Goal: Information Seeking & Learning: Understand process/instructions

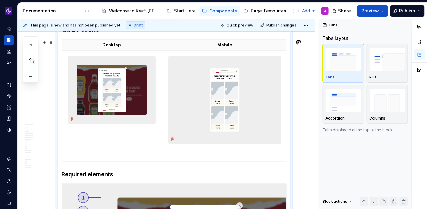
scroll to position [1300, 0]
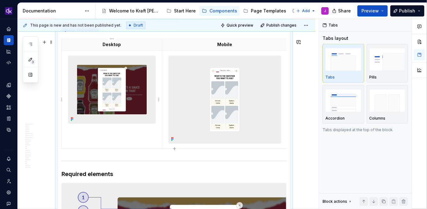
click at [104, 95] on img at bounding box center [111, 89] width 87 height 67
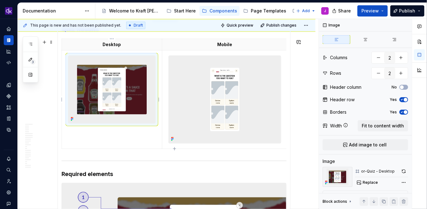
click at [104, 95] on img at bounding box center [111, 89] width 87 height 67
click at [367, 182] on span "Replace" at bounding box center [370, 182] width 15 height 5
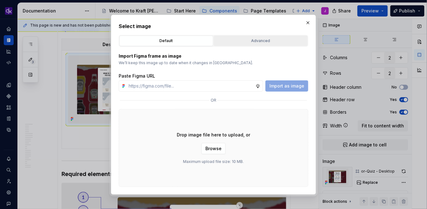
click at [273, 44] on button "Advanced" at bounding box center [261, 40] width 94 height 11
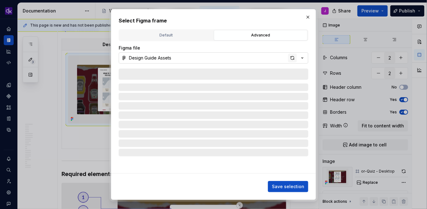
click at [293, 57] on div "button" at bounding box center [292, 57] width 9 height 9
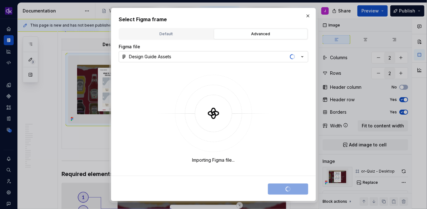
type textarea "*"
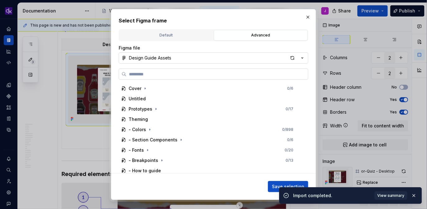
type input "**********"
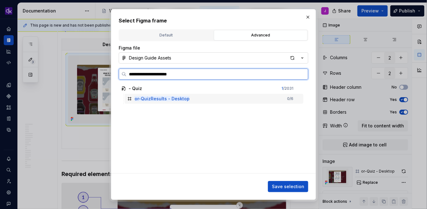
click at [244, 103] on div "or-QuizResults - Desktop 0 / 6" at bounding box center [214, 99] width 179 height 10
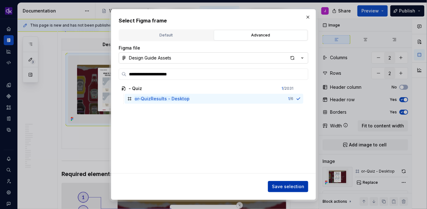
click at [296, 188] on span "Save selection" at bounding box center [288, 186] width 32 height 6
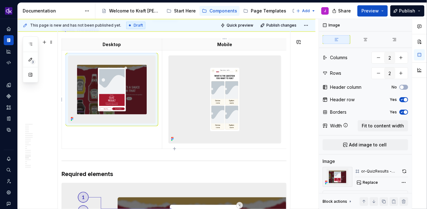
click at [206, 99] on img at bounding box center [225, 99] width 112 height 87
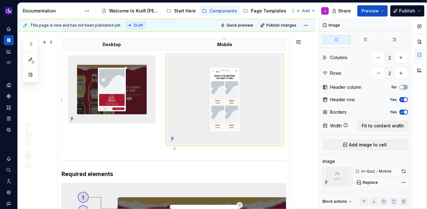
click at [206, 99] on img at bounding box center [225, 99] width 112 height 87
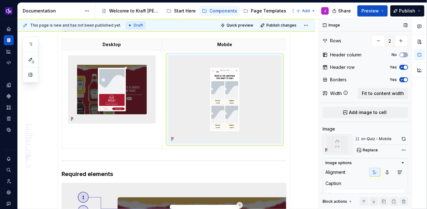
scroll to position [38, 0]
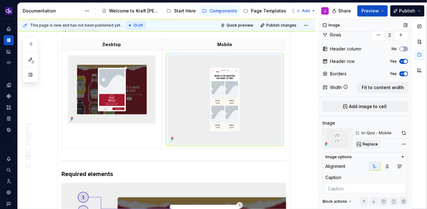
click at [376, 141] on span "Replace" at bounding box center [370, 143] width 15 height 5
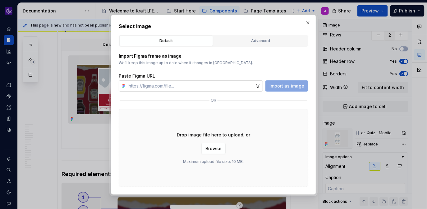
type textarea "*"
click at [276, 40] on div "Advanced" at bounding box center [261, 41] width 90 height 6
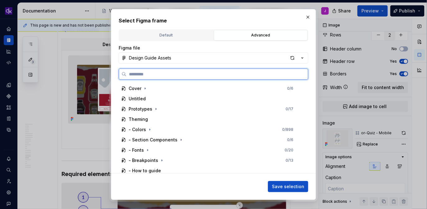
click at [178, 76] on input "search" at bounding box center [218, 74] width 182 height 6
paste input "**********"
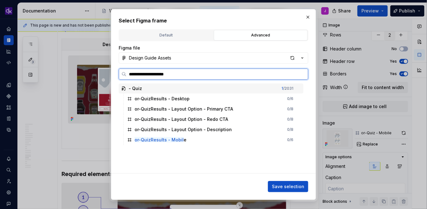
type input "**********"
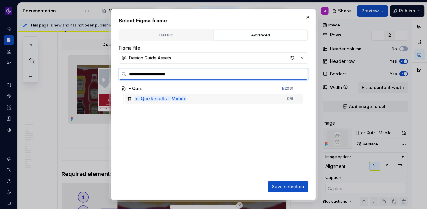
click at [172, 99] on mark "or-QuizResults - Mobile" at bounding box center [161, 98] width 52 height 5
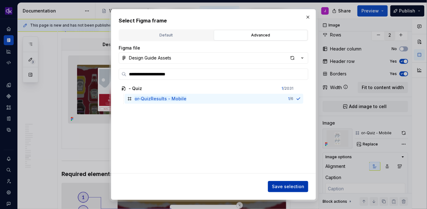
click at [293, 186] on span "Save selection" at bounding box center [288, 186] width 32 height 6
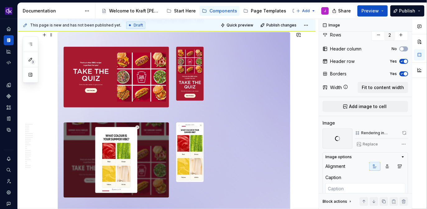
scroll to position [876, 0]
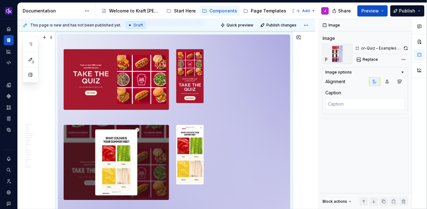
scroll to position [0, 0]
click at [406, 47] on button "button" at bounding box center [406, 48] width 5 height 9
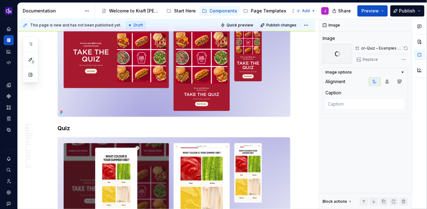
scroll to position [132, 0]
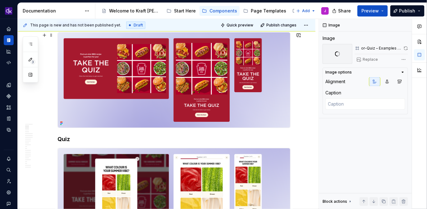
click at [264, 90] on img at bounding box center [174, 79] width 233 height 95
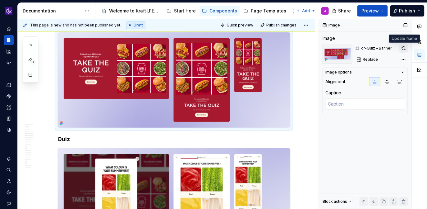
click at [406, 48] on button "button" at bounding box center [404, 48] width 9 height 9
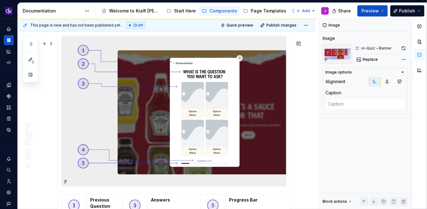
scroll to position [1436, 0]
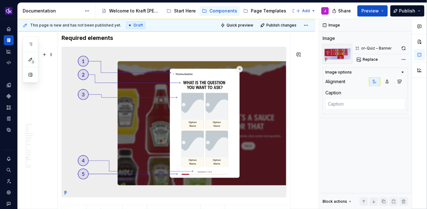
click at [129, 53] on img at bounding box center [174, 122] width 224 height 150
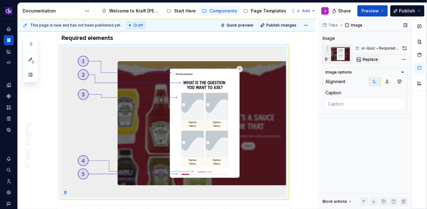
click at [372, 61] on span "Replace" at bounding box center [370, 59] width 15 height 5
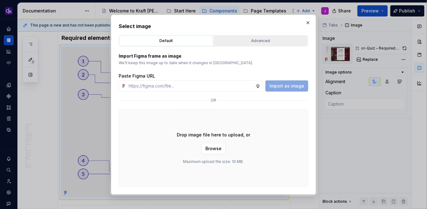
click at [264, 43] on div "Advanced" at bounding box center [261, 41] width 90 height 6
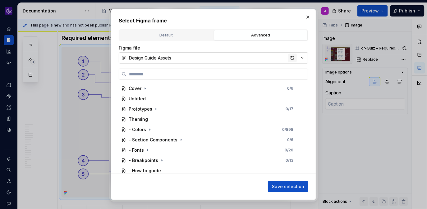
click at [296, 56] on div "button" at bounding box center [292, 57] width 9 height 9
type textarea "*"
paste input "**********"
type input "**********"
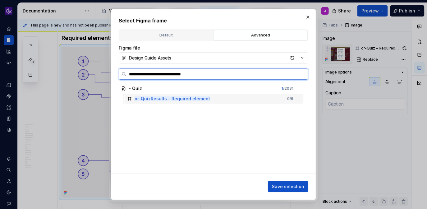
click at [237, 102] on div "or-QuizResults – Required element 0 / 6" at bounding box center [214, 99] width 179 height 10
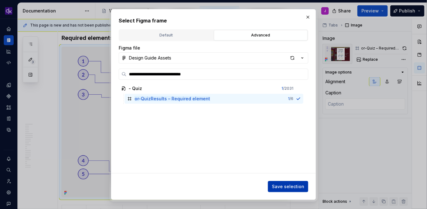
click at [289, 191] on button "Save selection" at bounding box center [288, 186] width 40 height 11
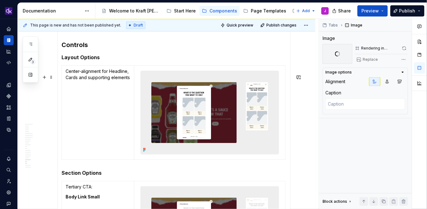
scroll to position [1531, 0]
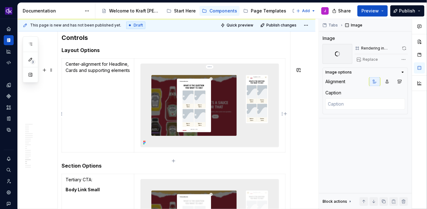
click at [202, 128] on img at bounding box center [210, 105] width 138 height 83
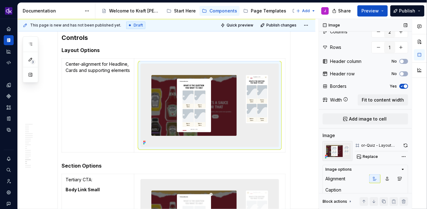
scroll to position [35, 0]
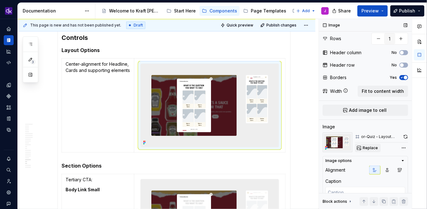
click at [375, 148] on span "Replace" at bounding box center [370, 147] width 15 height 5
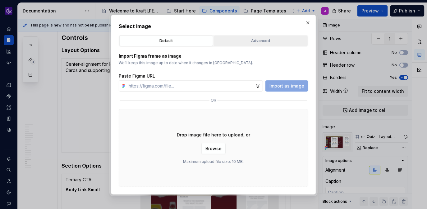
click at [249, 38] on div "Advanced" at bounding box center [261, 41] width 90 height 6
type textarea "*"
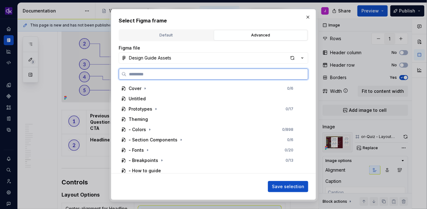
click at [180, 72] on input "search" at bounding box center [218, 74] width 182 height 6
paste input "**********"
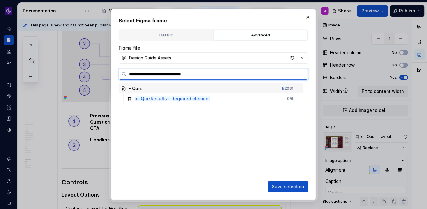
drag, startPoint x: 210, startPoint y: 74, endPoint x: 163, endPoint y: 74, distance: 47.3
click at [163, 74] on input "**********" at bounding box center [218, 74] width 182 height 6
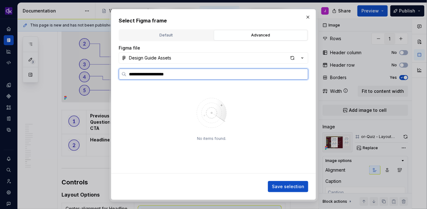
type input "**********"
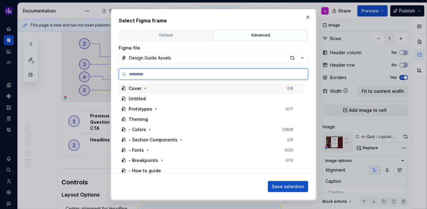
paste input "**********"
type input "**********"
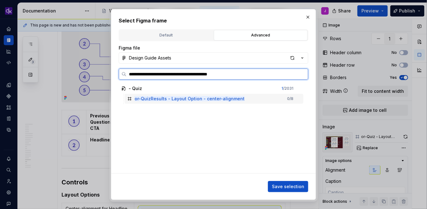
click at [236, 96] on mark "or-QuizResults - Layout Option - center-alignment" at bounding box center [190, 98] width 110 height 5
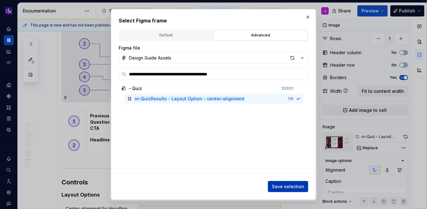
click at [277, 184] on span "Save selection" at bounding box center [288, 186] width 32 height 6
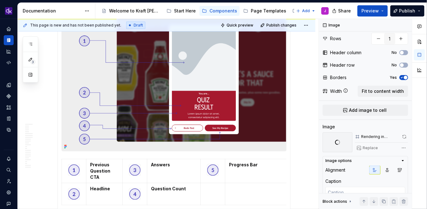
scroll to position [1470, 0]
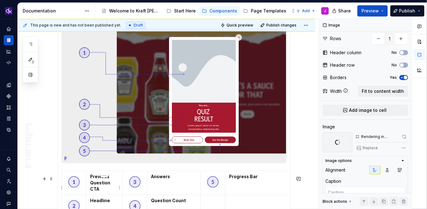
click at [98, 183] on strong "Previous Question CTA" at bounding box center [100, 182] width 21 height 18
type textarea "*"
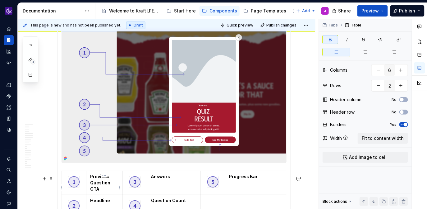
click at [98, 183] on strong "Previous Question CTA" at bounding box center [100, 182] width 21 height 18
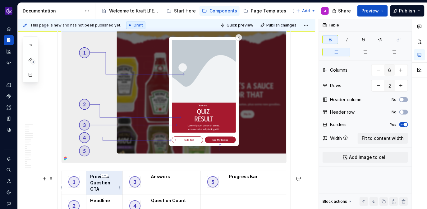
click at [105, 191] on p "Previous Question CTA" at bounding box center [104, 182] width 29 height 19
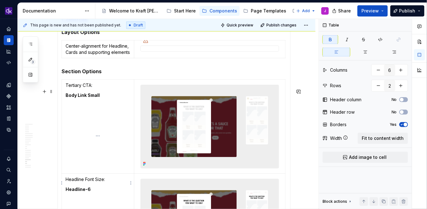
drag, startPoint x: 100, startPoint y: 192, endPoint x: 95, endPoint y: 131, distance: 61.8
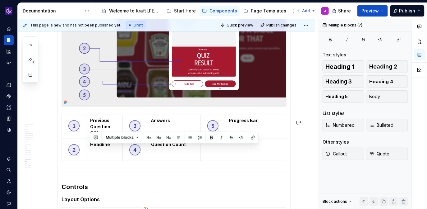
scroll to position [1525, 0]
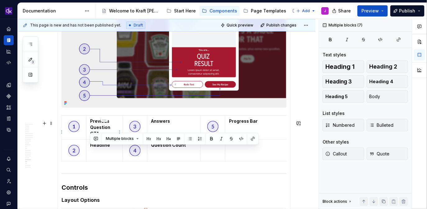
click at [99, 125] on strong "Previous Question CTA" at bounding box center [100, 127] width 21 height 18
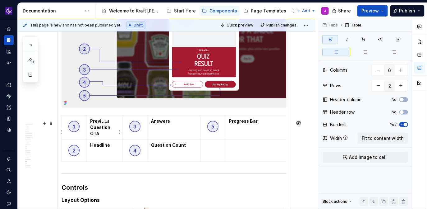
click at [99, 125] on strong "Previous Question CTA" at bounding box center [100, 127] width 21 height 18
click at [96, 136] on strong "Previous Question CTAImage" at bounding box center [101, 127] width 22 height 18
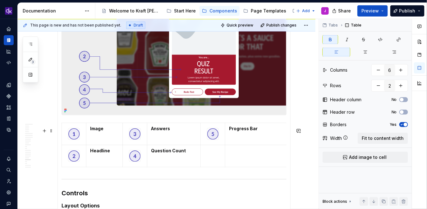
scroll to position [1517, 0]
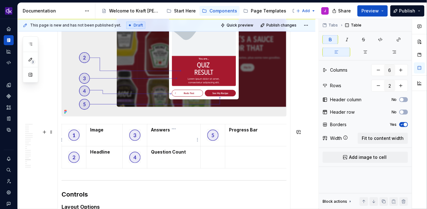
click at [166, 132] on strong "Answers" at bounding box center [160, 129] width 19 height 5
click at [167, 132] on strong "Answers" at bounding box center [160, 129] width 19 height 5
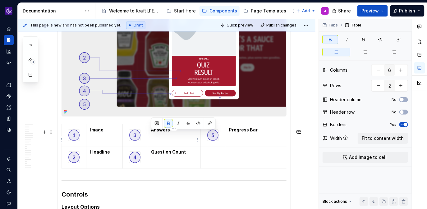
click at [167, 132] on strong "Answers" at bounding box center [160, 129] width 19 height 5
click at [165, 154] on strong "Question Count" at bounding box center [168, 151] width 35 height 5
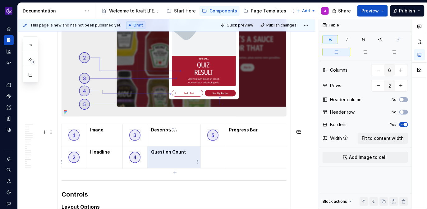
click at [164, 154] on strong "Question Count" at bounding box center [168, 151] width 35 height 5
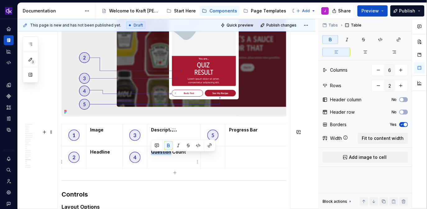
click at [164, 154] on strong "Question Count" at bounding box center [168, 151] width 35 height 5
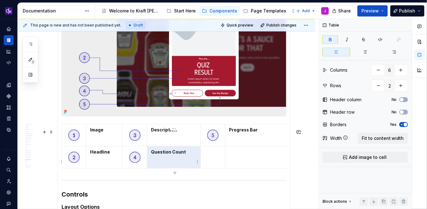
click at [191, 155] on p "Question Count" at bounding box center [174, 152] width 46 height 6
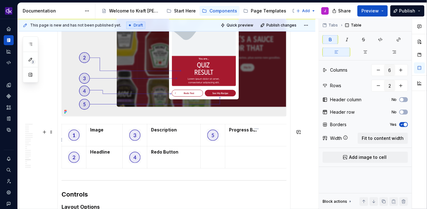
click at [248, 132] on strong "Progress Bar" at bounding box center [243, 129] width 29 height 5
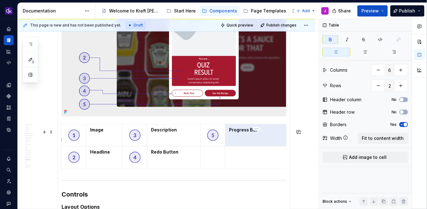
click at [248, 132] on strong "Progress Bar" at bounding box center [243, 129] width 29 height 5
type textarea "*"
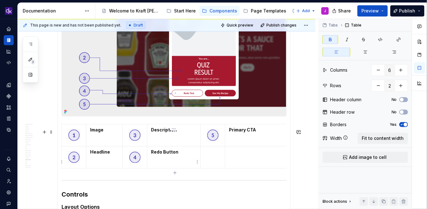
click at [186, 159] on td "Redo Button" at bounding box center [173, 157] width 53 height 22
click at [163, 154] on strong "Redo Button" at bounding box center [164, 151] width 27 height 5
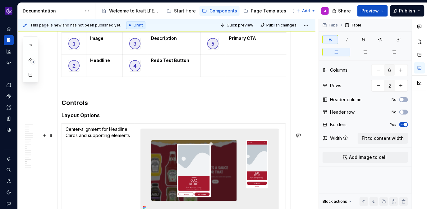
scroll to position [1602, 0]
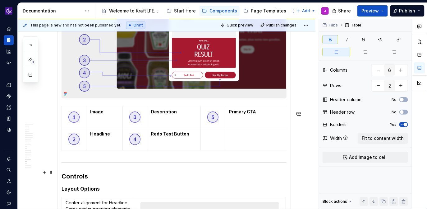
scroll to position [1536, 0]
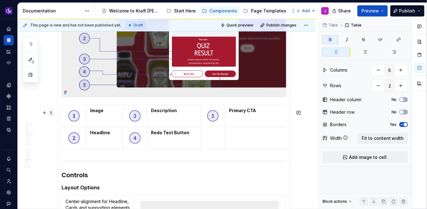
click at [51, 112] on span at bounding box center [51, 112] width 5 height 9
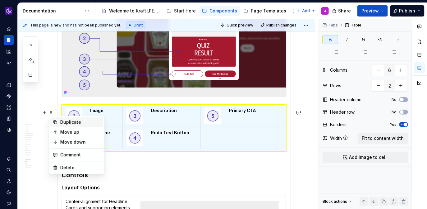
click at [71, 123] on div "Duplicate" at bounding box center [80, 122] width 40 height 6
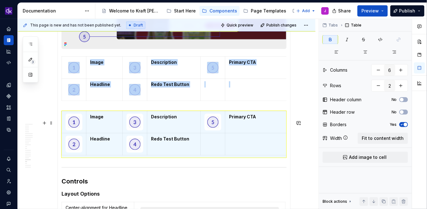
scroll to position [1584, 0]
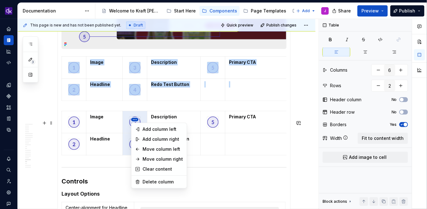
click at [136, 120] on html "KH DXP J Design system data Documentation Accessibility guide for tree Page tre…" at bounding box center [213, 104] width 427 height 209
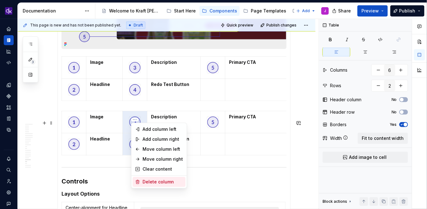
click at [151, 180] on div "Delete column" at bounding box center [163, 181] width 40 height 6
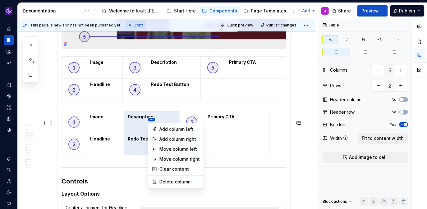
click at [153, 122] on html "KH DXP J Design system data Documentation Accessibility guide for tree Page tre…" at bounding box center [213, 104] width 427 height 209
click at [169, 181] on div "Delete column" at bounding box center [179, 181] width 40 height 6
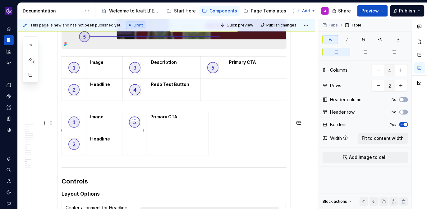
click at [133, 122] on td at bounding box center [134, 122] width 25 height 22
click at [136, 120] on html "KH DXP J Design system data Documentation Accessibility guide for tree Page tre…" at bounding box center [213, 104] width 427 height 209
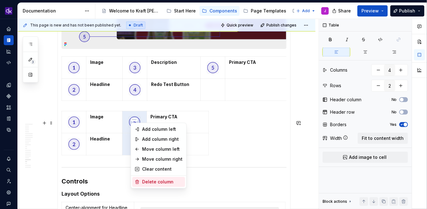
click at [153, 181] on div "Delete column" at bounding box center [162, 181] width 40 height 6
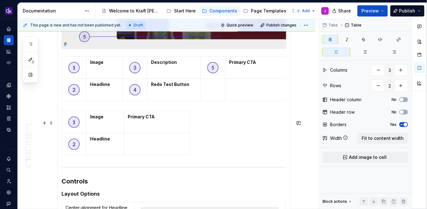
click at [153, 120] on td "Primary CTA" at bounding box center [157, 122] width 66 height 22
click at [158, 119] on html "KH DXP J Design system data Documentation Accessibility guide for tree Page tre…" at bounding box center [213, 104] width 427 height 209
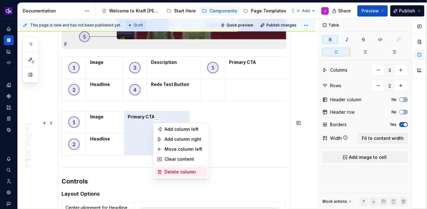
click at [176, 171] on div "Delete column" at bounding box center [185, 172] width 40 height 6
type input "2"
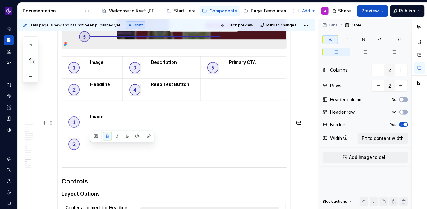
click at [93, 155] on td "Headline" at bounding box center [101, 144] width 31 height 22
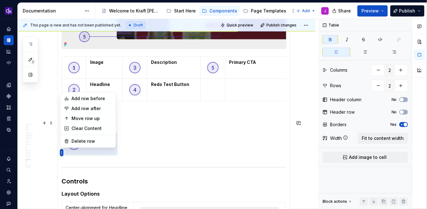
click at [62, 153] on html "KH DXP J Design system data Documentation Accessibility guide for tree Page tre…" at bounding box center [213, 104] width 427 height 209
click at [86, 140] on div "Delete row" at bounding box center [92, 141] width 40 height 6
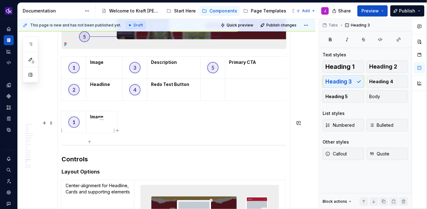
click at [102, 119] on strong "Image" at bounding box center [96, 116] width 13 height 5
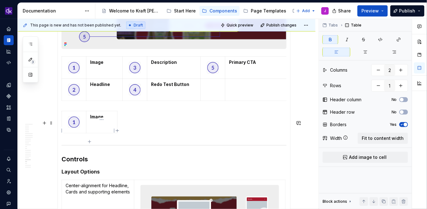
click at [102, 119] on strong "Image" at bounding box center [96, 116] width 13 height 5
click at [101, 119] on strong "Image" at bounding box center [96, 116] width 13 height 5
drag, startPoint x: 104, startPoint y: 126, endPoint x: 90, endPoint y: 126, distance: 14.0
click at [90, 120] on p "Image" at bounding box center [101, 116] width 23 height 6
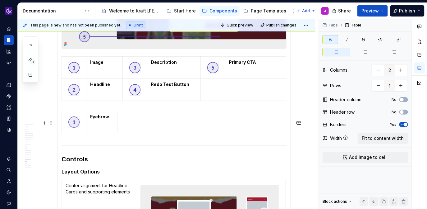
click at [135, 136] on div "Eyebrow" at bounding box center [174, 123] width 225 height 25
click at [135, 128] on div "Eyebrow" at bounding box center [174, 123] width 225 height 25
drag, startPoint x: 117, startPoint y: 123, endPoint x: 122, endPoint y: 123, distance: 5.3
click at [144, 132] on div "Eyebrow" at bounding box center [174, 123] width 225 height 25
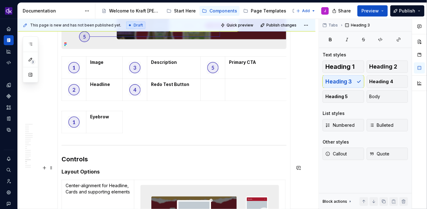
click at [78, 163] on h3 "Controls" at bounding box center [174, 159] width 225 height 9
click at [62, 163] on h3 "Controls" at bounding box center [174, 159] width 225 height 9
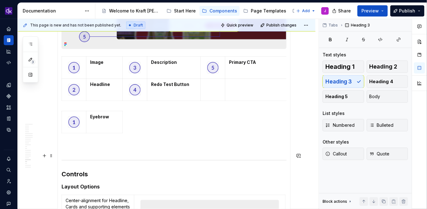
click at [77, 150] on p at bounding box center [174, 146] width 225 height 7
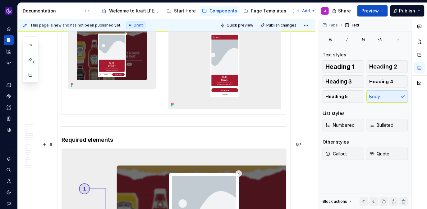
scroll to position [1378, 0]
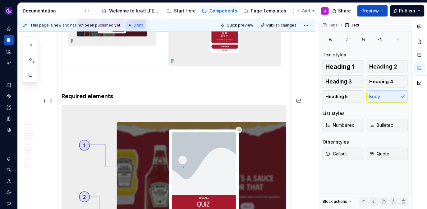
click at [107, 100] on h4 "Required elements" at bounding box center [174, 95] width 225 height 7
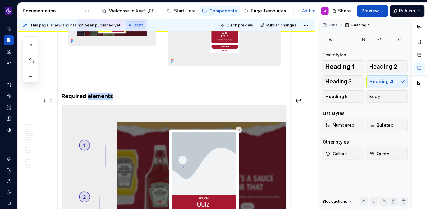
click at [107, 100] on h4 "Required elements" at bounding box center [174, 95] width 225 height 7
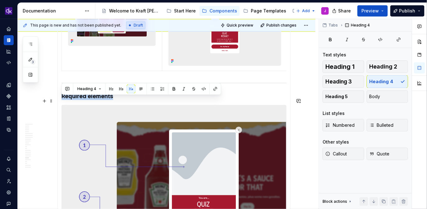
copy h4 "Required elements"
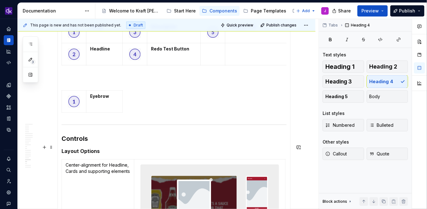
scroll to position [1624, 0]
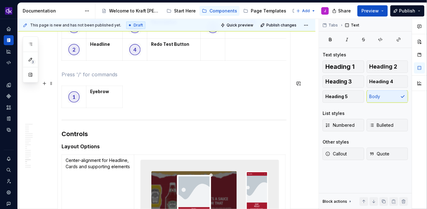
click at [100, 78] on p at bounding box center [174, 74] width 225 height 7
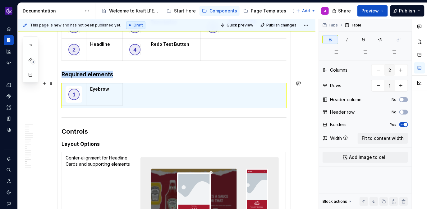
click at [90, 78] on h4 "Required elements" at bounding box center [174, 74] width 225 height 7
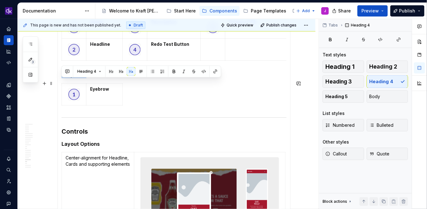
drag, startPoint x: 86, startPoint y: 84, endPoint x: 62, endPoint y: 84, distance: 23.9
click at [62, 78] on h4 "Required elements" at bounding box center [174, 74] width 225 height 7
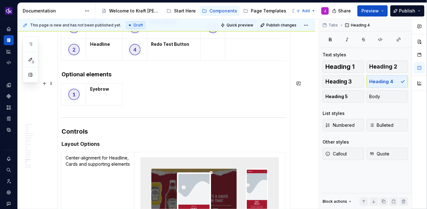
click at [62, 78] on h4 "Optional elements" at bounding box center [174, 74] width 225 height 7
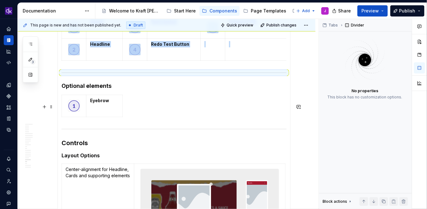
click at [127, 90] on h4 "Optional elements" at bounding box center [174, 85] width 225 height 7
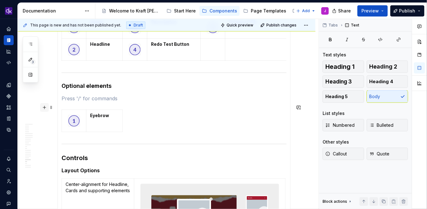
click at [44, 106] on button "button" at bounding box center [44, 107] width 9 height 9
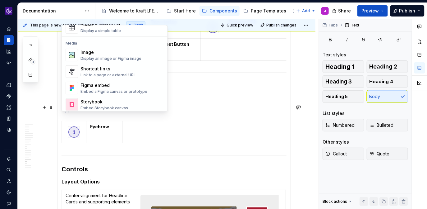
scroll to position [237, 0]
click at [95, 52] on div "Image" at bounding box center [111, 51] width 61 height 6
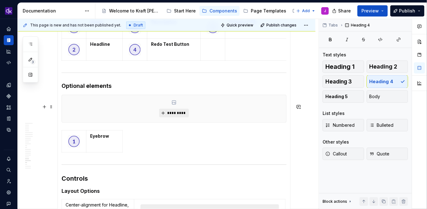
click at [171, 115] on span "*********" at bounding box center [176, 112] width 19 height 5
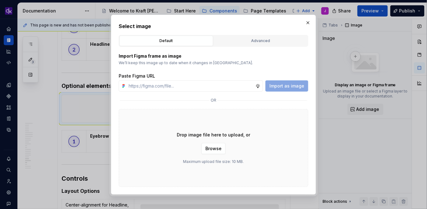
type textarea "*"
click at [254, 44] on button "Advanced" at bounding box center [261, 40] width 94 height 11
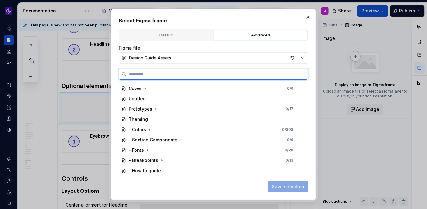
click at [239, 76] on input "search" at bounding box center [218, 74] width 182 height 6
type input "********"
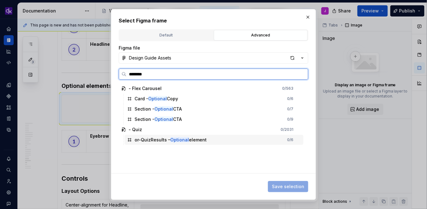
click at [240, 138] on div "or-QuizResults – Optional element 0 / 6" at bounding box center [214, 140] width 179 height 10
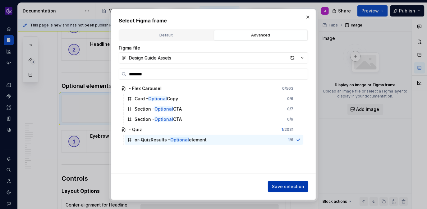
click at [277, 187] on span "Save selection" at bounding box center [288, 186] width 32 height 6
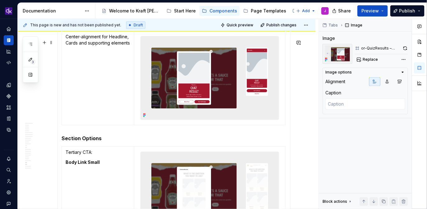
scroll to position [1969, 0]
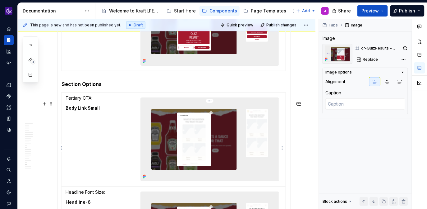
click at [186, 151] on img at bounding box center [210, 139] width 138 height 83
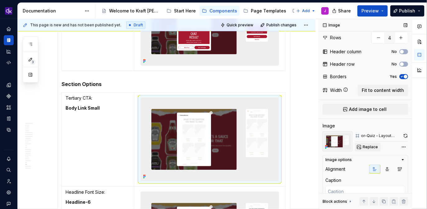
scroll to position [36, 0]
click at [372, 146] on span "Replace" at bounding box center [370, 146] width 15 height 5
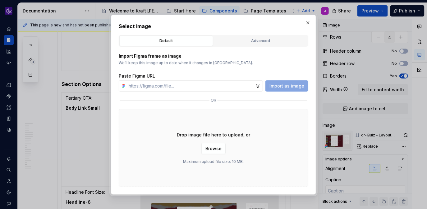
type textarea "*"
click at [259, 38] on div "Advanced" at bounding box center [261, 41] width 90 height 6
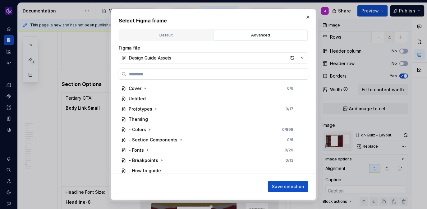
click at [202, 77] on label at bounding box center [214, 73] width 190 height 11
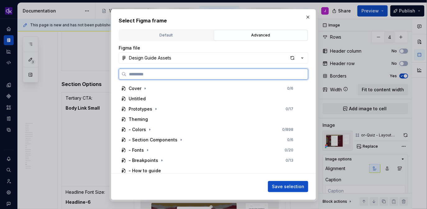
click at [202, 77] on input "search" at bounding box center [218, 74] width 182 height 6
paste input "**********"
type input "**********"
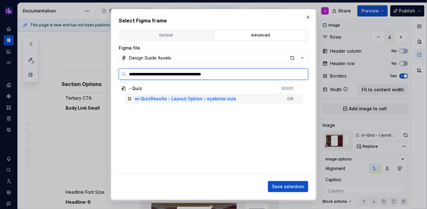
click at [217, 100] on mark "or-QuizResults - Layout Option - eyebrow size" at bounding box center [186, 98] width 102 height 5
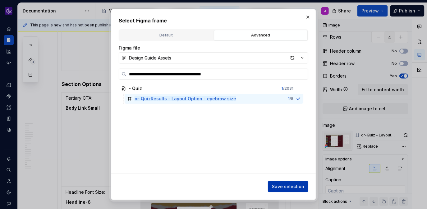
click at [284, 187] on span "Save selection" at bounding box center [288, 186] width 32 height 6
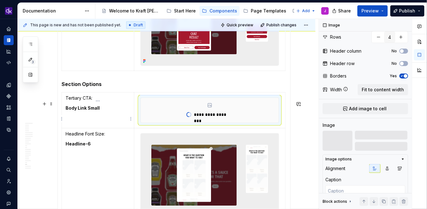
click at [86, 101] on p "Tertiary CTA:" at bounding box center [98, 98] width 65 height 6
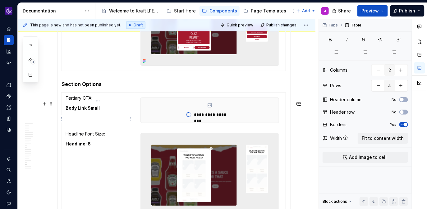
scroll to position [0, 0]
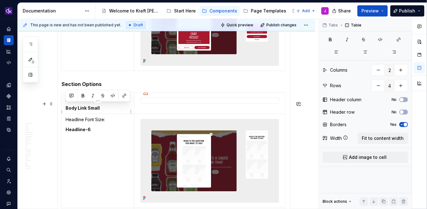
drag, startPoint x: 90, startPoint y: 106, endPoint x: 65, endPoint y: 106, distance: 25.2
click at [65, 106] on td "Tertiary CTA: Body Link Small" at bounding box center [98, 102] width 72 height 21
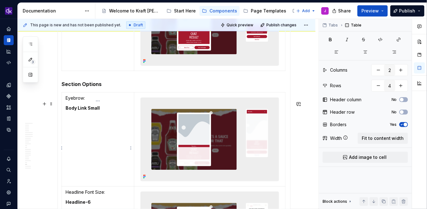
click at [90, 110] on strong "Body Link Small" at bounding box center [83, 107] width 34 height 5
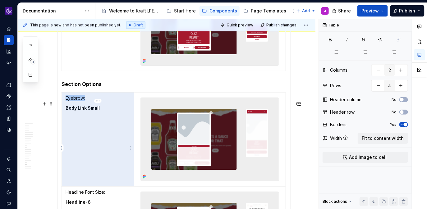
click at [96, 110] on strong "Body Link Small" at bounding box center [83, 107] width 34 height 5
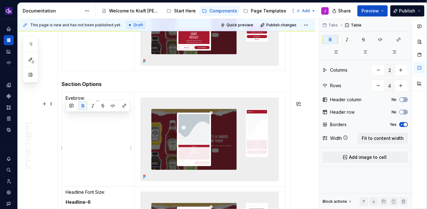
drag, startPoint x: 104, startPoint y: 117, endPoint x: 62, endPoint y: 116, distance: 42.0
click at [62, 116] on td "Eyebrow: Body Link Small" at bounding box center [98, 139] width 72 height 94
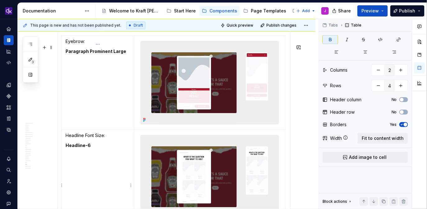
scroll to position [2056, 0]
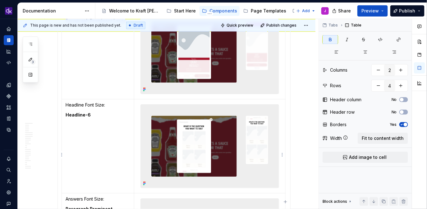
click at [226, 130] on img at bounding box center [210, 145] width 138 height 83
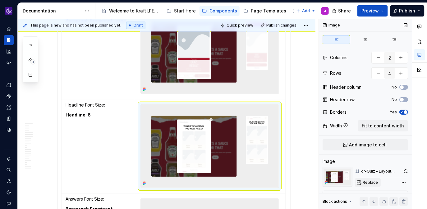
click at [375, 182] on span "Replace" at bounding box center [370, 182] width 15 height 5
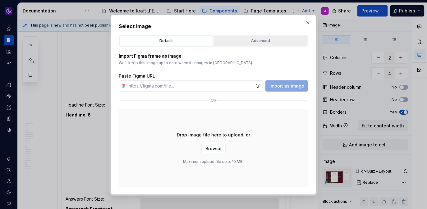
click at [266, 36] on button "Advanced" at bounding box center [261, 40] width 94 height 11
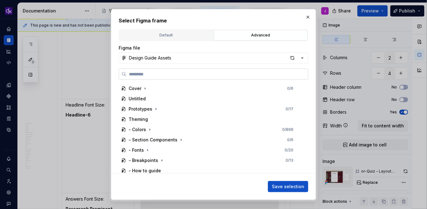
type textarea "*"
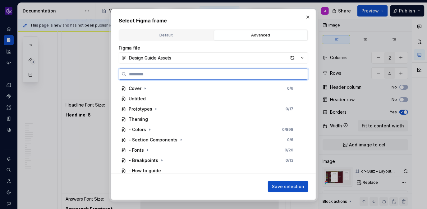
click at [213, 76] on input "search" at bounding box center [218, 74] width 182 height 6
paste input "**********"
type input "**********"
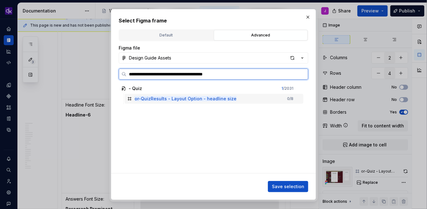
click at [228, 100] on mark "or-QuizResults - Layout Option - headline size" at bounding box center [186, 98] width 102 height 5
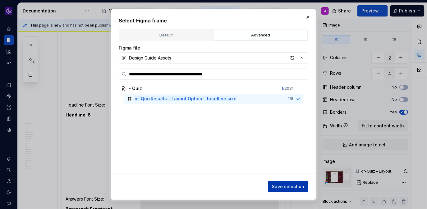
click at [293, 187] on span "Save selection" at bounding box center [288, 186] width 32 height 6
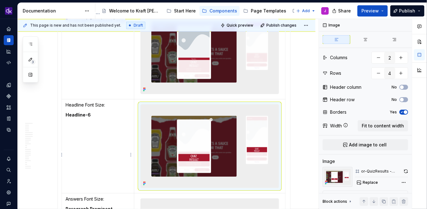
click at [77, 117] on strong "Headline-6" at bounding box center [78, 114] width 25 height 5
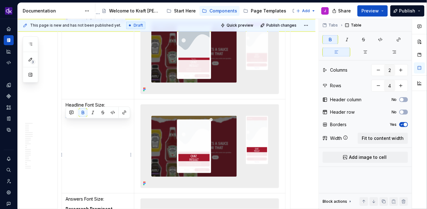
click at [67, 117] on strong "Headline-6" at bounding box center [78, 114] width 25 height 5
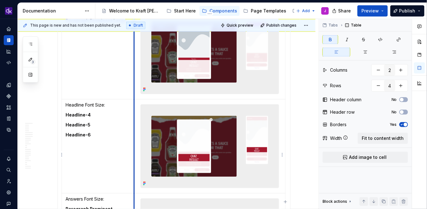
click at [135, 143] on td at bounding box center [209, 146] width 151 height 94
click at [108, 156] on td "Headline Font Size: Headline-4 Headline-5 Headline-6" at bounding box center [98, 146] width 72 height 94
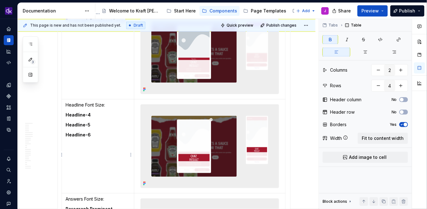
click at [96, 118] on p "Headline-4" at bounding box center [98, 115] width 65 height 6
click at [104, 108] on p "Headline Font Size:" at bounding box center [98, 105] width 65 height 6
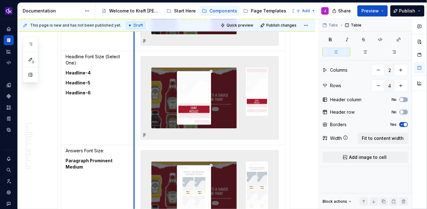
scroll to position [2106, 0]
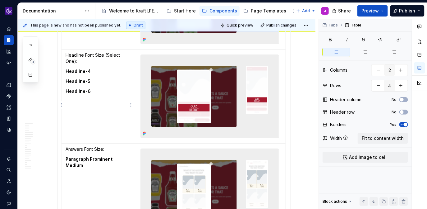
click at [104, 64] on p "Headline Font Size (Select One):" at bounding box center [98, 58] width 65 height 12
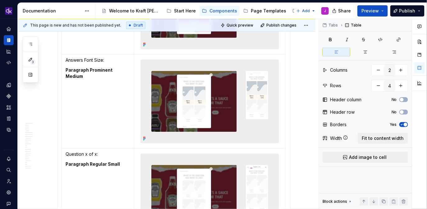
scroll to position [2198, 0]
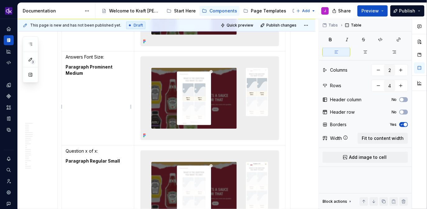
click at [106, 60] on p "Answers Font Size:" at bounding box center [98, 57] width 65 height 6
click at [104, 60] on p "Answers Font Size:" at bounding box center [98, 57] width 65 height 6
click at [83, 60] on p "Answers Font Size:" at bounding box center [98, 57] width 65 height 6
click at [167, 100] on img at bounding box center [210, 98] width 138 height 83
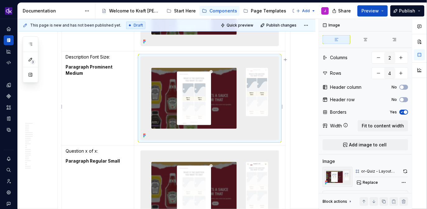
click at [167, 100] on img at bounding box center [210, 98] width 138 height 83
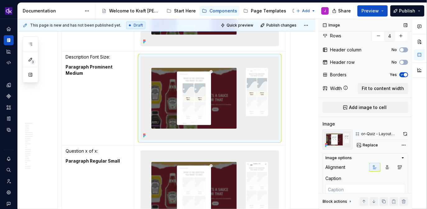
scroll to position [39, 0]
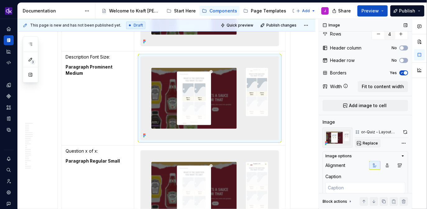
click at [371, 145] on button "Replace" at bounding box center [368, 143] width 26 height 9
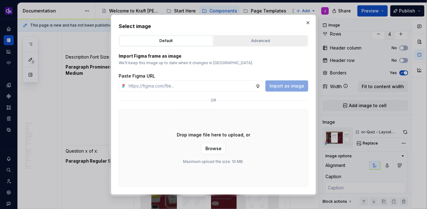
click at [261, 44] on button "Advanced" at bounding box center [261, 40] width 94 height 11
type textarea "*"
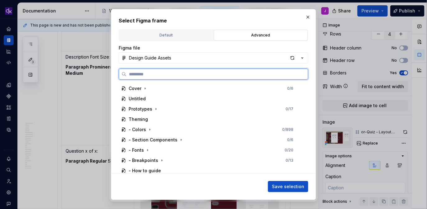
click at [219, 75] on input "search" at bounding box center [218, 74] width 182 height 6
paste input "**********"
type input "**********"
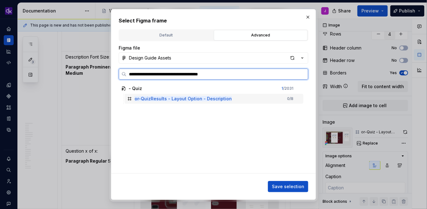
click at [236, 102] on div "or-QuizResults - Layout Option - Description 0 / 8" at bounding box center [214, 99] width 179 height 10
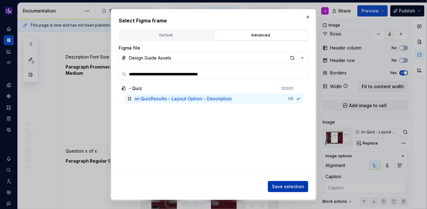
click at [288, 183] on span "Save selection" at bounding box center [288, 186] width 32 height 6
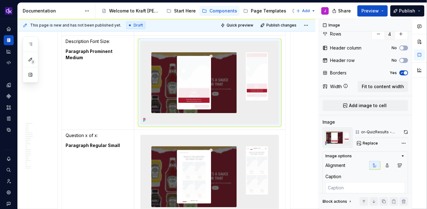
scroll to position [2211, 0]
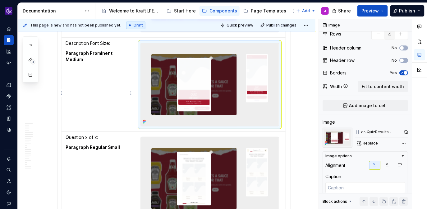
click at [104, 60] on strong "Paragraph Prominent Medium" at bounding box center [90, 56] width 48 height 12
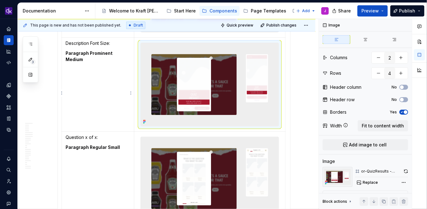
click at [104, 60] on strong "Paragraph Prominent Medium" at bounding box center [90, 56] width 48 height 12
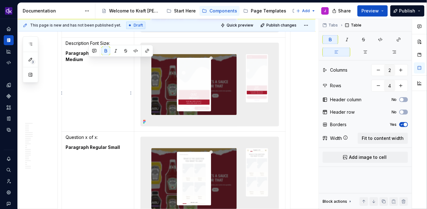
click at [104, 60] on strong "Paragraph Prominent Medium" at bounding box center [90, 56] width 48 height 12
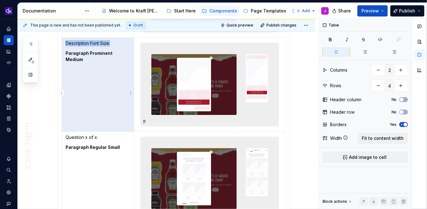
click at [94, 62] on strong "Paragraph Prominent Medium" at bounding box center [90, 56] width 48 height 12
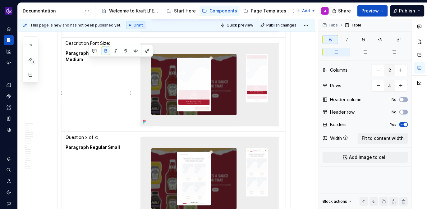
drag, startPoint x: 110, startPoint y: 61, endPoint x: 88, endPoint y: 62, distance: 22.1
click at [88, 62] on strong "Paragraph Prominent Medium" at bounding box center [90, 56] width 48 height 12
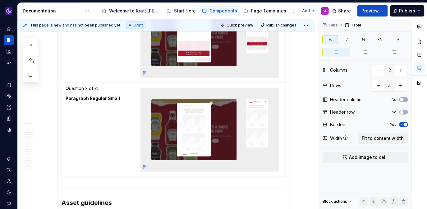
scroll to position [2261, 0]
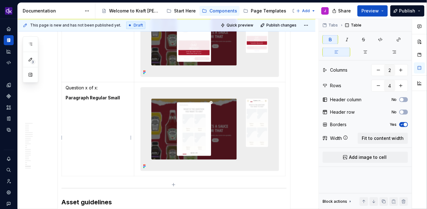
click at [85, 91] on p "Question x of x:" at bounding box center [98, 88] width 65 height 6
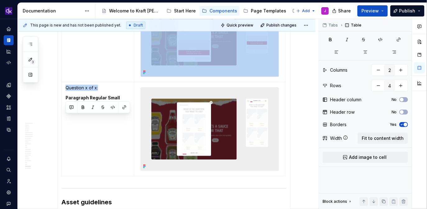
drag, startPoint x: 99, startPoint y: 97, endPoint x: 61, endPoint y: 97, distance: 37.6
click at [62, 97] on td "Question x of x: Paragraph Regular Small" at bounding box center [98, 129] width 72 height 94
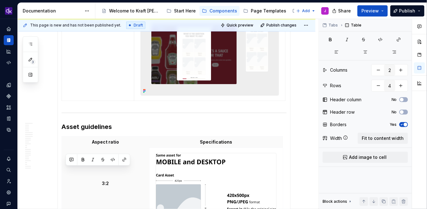
scroll to position [2209, 0]
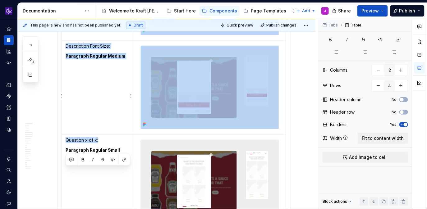
click at [114, 113] on td "Description Font Size: Paragraph Regular Medium" at bounding box center [98, 87] width 72 height 94
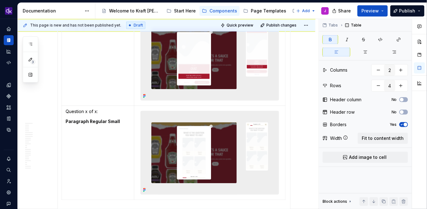
scroll to position [2238, 0]
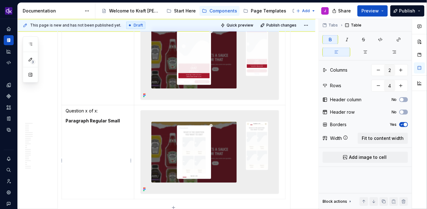
click at [96, 114] on p "Question x of x:" at bounding box center [98, 111] width 65 height 6
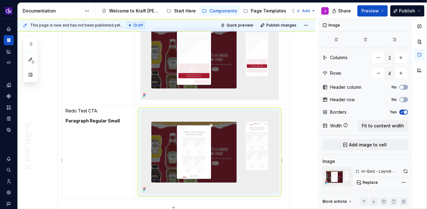
click at [153, 133] on img at bounding box center [210, 151] width 138 height 83
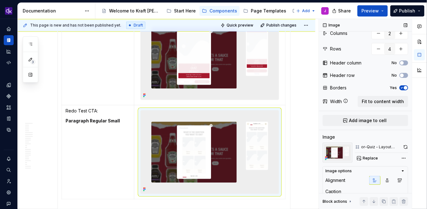
scroll to position [25, 0]
click at [376, 158] on span "Replace" at bounding box center [370, 157] width 15 height 5
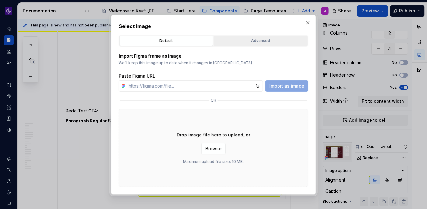
type textarea "*"
click at [285, 38] on div "Advanced" at bounding box center [261, 41] width 90 height 6
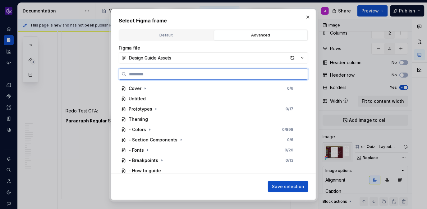
click at [228, 75] on input "search" at bounding box center [218, 74] width 182 height 6
paste input "**********"
type input "**********"
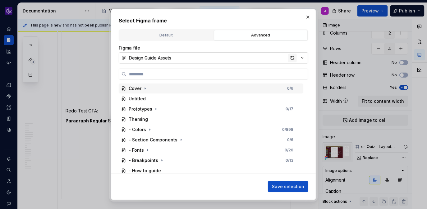
click at [294, 58] on div "button" at bounding box center [292, 57] width 9 height 9
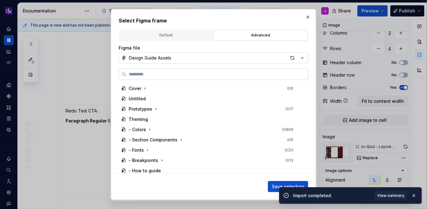
type textarea "*"
paste input "**********"
type input "**********"
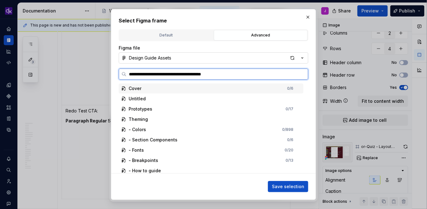
type textarea "*"
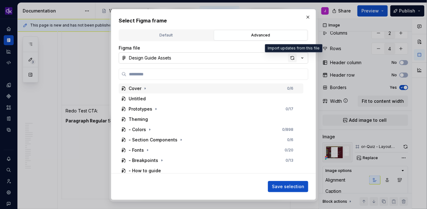
click at [293, 57] on div "button" at bounding box center [292, 57] width 9 height 9
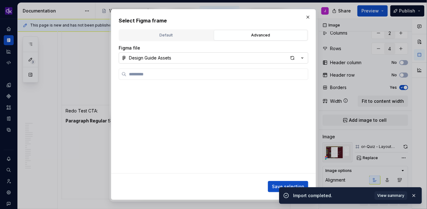
type textarea "*"
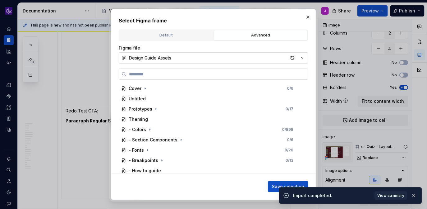
paste input "**********"
type input "**********"
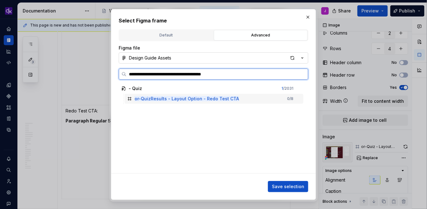
click at [242, 101] on div "or-QuizResults - Layout Option - Redo Test CTA 0 / 8" at bounding box center [214, 99] width 179 height 10
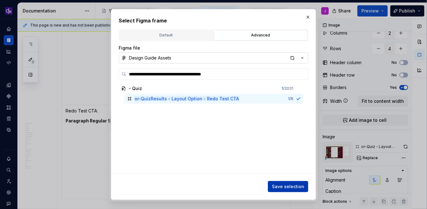
click at [287, 185] on span "Save selection" at bounding box center [288, 186] width 32 height 6
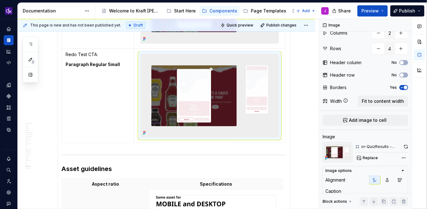
scroll to position [2284, 0]
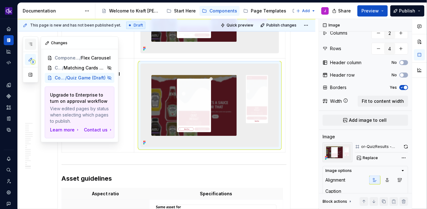
click at [31, 44] on icon "button" at bounding box center [30, 44] width 5 height 5
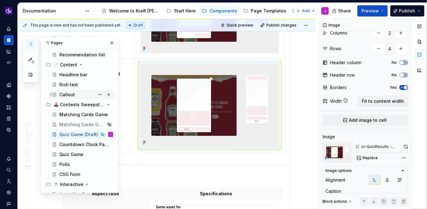
scroll to position [155, 0]
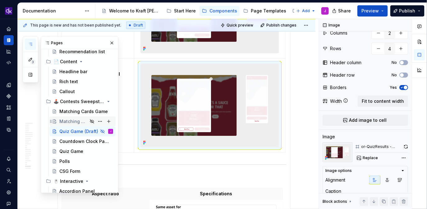
click at [78, 124] on div "Matching Cards Game (Draft)" at bounding box center [86, 121] width 54 height 9
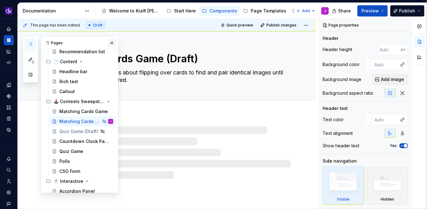
click at [108, 43] on button "button" at bounding box center [112, 43] width 9 height 9
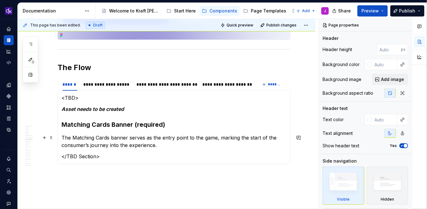
scroll to position [829, 0]
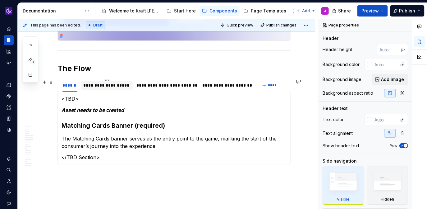
click at [110, 89] on div "**********" at bounding box center [107, 85] width 52 height 9
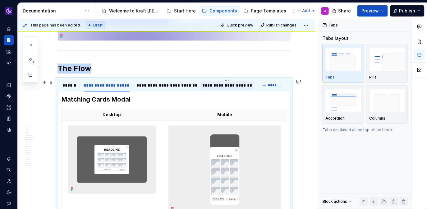
click at [212, 85] on div "**********" at bounding box center [226, 85] width 49 height 6
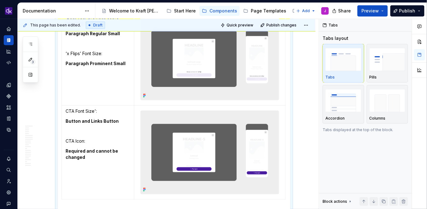
scroll to position [1697, 0]
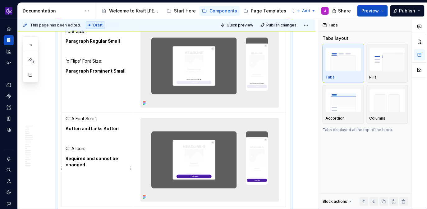
click at [95, 131] on strong "Button and Links Button" at bounding box center [92, 128] width 53 height 5
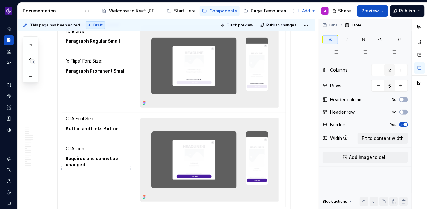
click at [95, 131] on strong "Button and Links Button" at bounding box center [92, 128] width 53 height 5
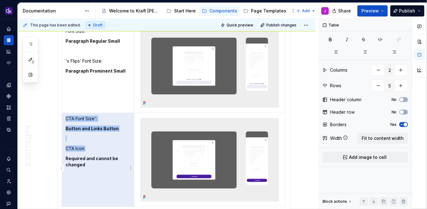
click at [99, 131] on strong "Button and Links Button" at bounding box center [92, 128] width 53 height 5
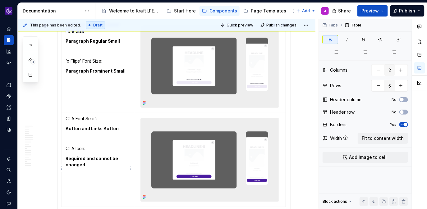
click at [99, 131] on strong "Button and Links Button" at bounding box center [92, 128] width 53 height 5
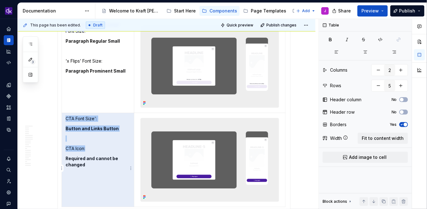
click at [99, 131] on strong "Button and Links Button" at bounding box center [92, 128] width 53 height 5
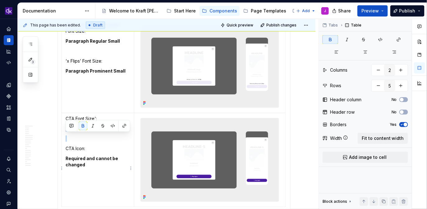
click at [99, 131] on strong "Button and Links Button" at bounding box center [92, 128] width 53 height 5
copy strong "Button and Links Button"
click at [112, 151] on p "CTA Icon:" at bounding box center [98, 148] width 65 height 6
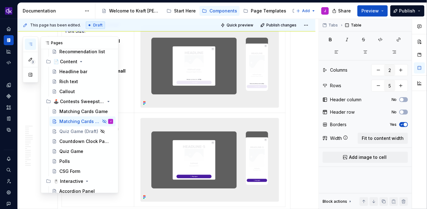
click at [28, 43] on icon "button" at bounding box center [30, 44] width 5 height 5
click at [75, 134] on div "Quiz Game (Draft)" at bounding box center [86, 131] width 54 height 9
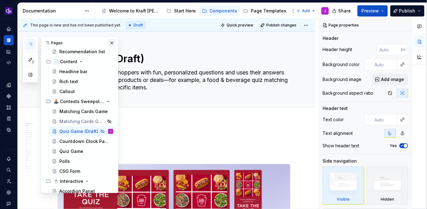
click at [109, 41] on button "button" at bounding box center [112, 43] width 9 height 9
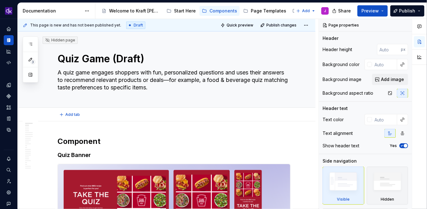
type textarea "*"
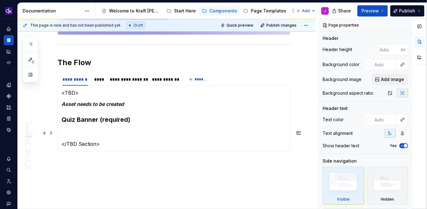
scroll to position [1223, 0]
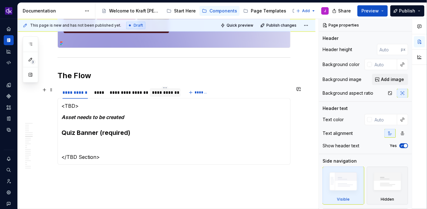
click at [157, 95] on div "**********" at bounding box center [165, 92] width 26 height 6
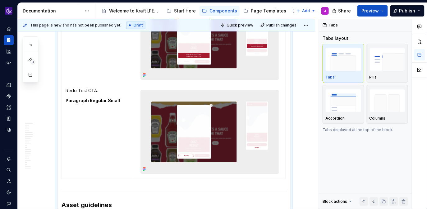
scroll to position [2246, 0]
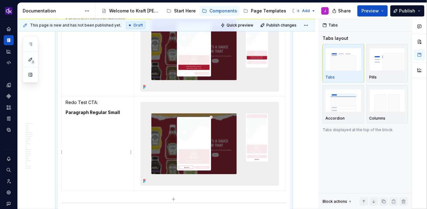
click at [116, 115] on strong "Paragraph Regular Small" at bounding box center [93, 111] width 54 height 5
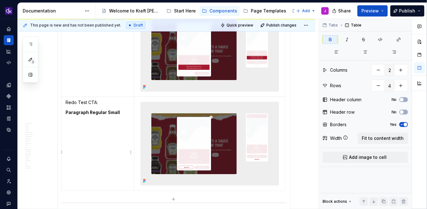
click at [116, 115] on strong "Paragraph Regular Small" at bounding box center [93, 111] width 54 height 5
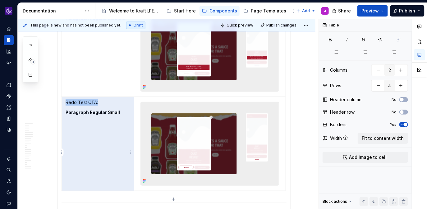
click at [116, 115] on strong "Paragraph Regular Small" at bounding box center [93, 111] width 54 height 5
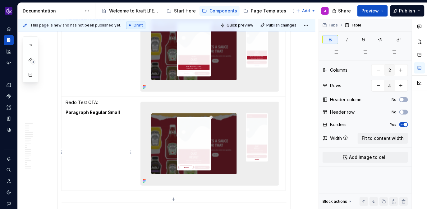
click at [116, 115] on strong "Paragraph Regular Small" at bounding box center [93, 111] width 54 height 5
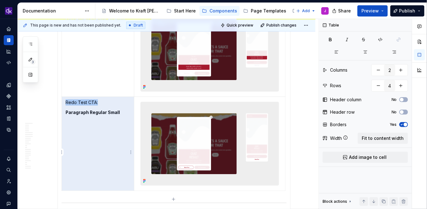
click at [106, 115] on strong "Paragraph Regular Small" at bounding box center [93, 111] width 54 height 5
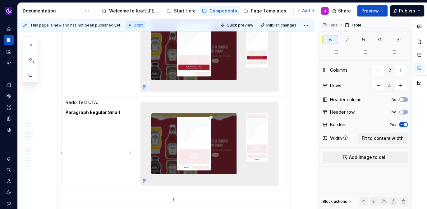
click at [106, 115] on strong "Paragraph Regular Small" at bounding box center [93, 111] width 54 height 5
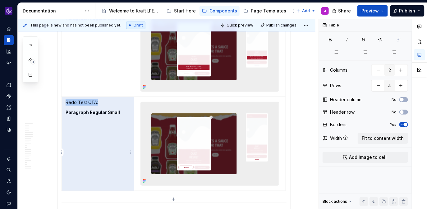
click at [120, 115] on p "Paragraph Regular Small" at bounding box center [98, 112] width 65 height 6
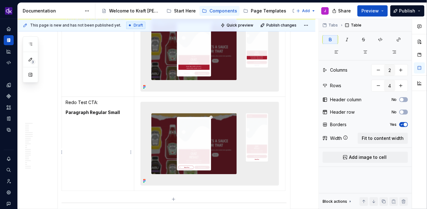
paste div
click at [116, 115] on strong "Paragraph Regular Small" at bounding box center [93, 111] width 54 height 5
click at [120, 115] on p "Paragraph Regular Small" at bounding box center [98, 112] width 65 height 6
click at [118, 145] on td "Redo Test CTA: Button and Links Button" at bounding box center [98, 143] width 72 height 94
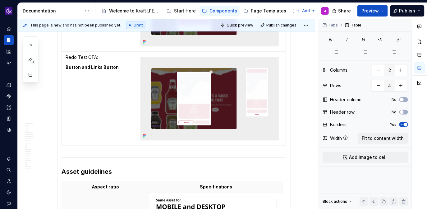
scroll to position [2289, 0]
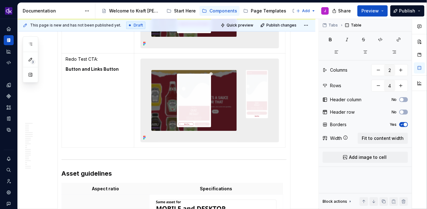
type input "5"
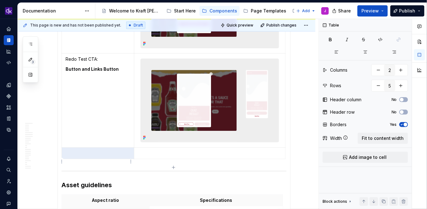
click at [104, 156] on p at bounding box center [98, 153] width 65 height 6
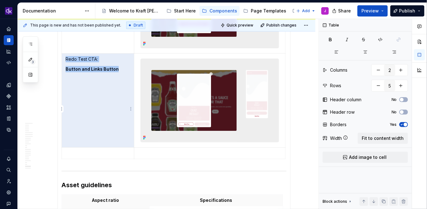
drag, startPoint x: 116, startPoint y: 78, endPoint x: 66, endPoint y: 69, distance: 51.5
click at [66, 69] on td "Redo Test CTA: Button and Links Button" at bounding box center [98, 100] width 72 height 94
copy td "Redo Test CTA: Button and Links Button"
click at [82, 156] on p at bounding box center [98, 153] width 65 height 6
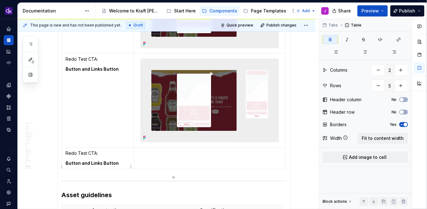
click at [99, 156] on p "Redo Test CTA:" at bounding box center [98, 153] width 65 height 6
drag, startPoint x: 85, startPoint y: 162, endPoint x: 65, endPoint y: 159, distance: 20.8
click at [65, 159] on td "Redo Test CTA: Button and Links Button" at bounding box center [98, 157] width 72 height 21
click at [189, 169] on td at bounding box center [209, 157] width 151 height 21
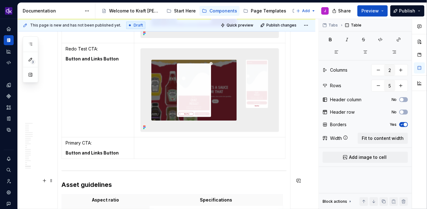
scroll to position [2302, 0]
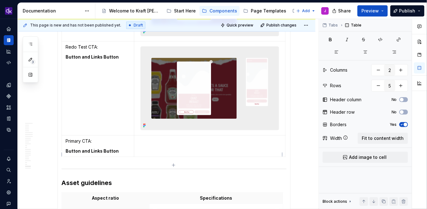
click at [159, 144] on p at bounding box center [210, 141] width 144 height 6
click at [282, 155] on html "KH DXP J Design system data Documentation Accessibility guide for tree Page tre…" at bounding box center [213, 104] width 427 height 209
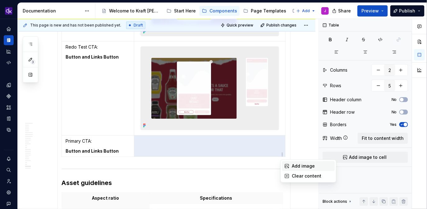
click at [294, 164] on div "Add image" at bounding box center [312, 166] width 40 height 6
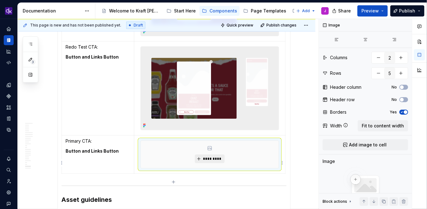
click at [217, 161] on span "*********" at bounding box center [212, 158] width 19 height 5
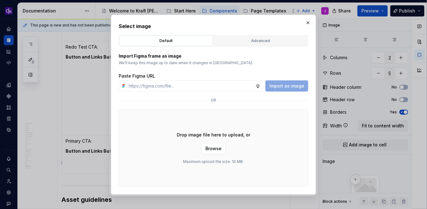
type textarea "*"
click at [245, 39] on div "Advanced" at bounding box center [261, 41] width 90 height 6
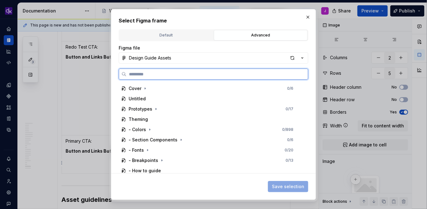
click at [212, 76] on input "search" at bounding box center [218, 74] width 182 height 6
paste input "**********"
type input "**********"
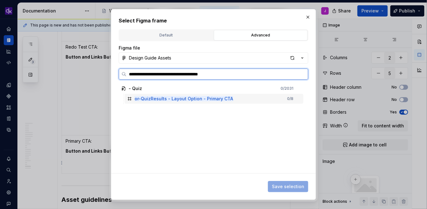
click at [247, 100] on div "or-QuizResults - Layout Option - Primary CTA 0 / 8" at bounding box center [214, 99] width 179 height 10
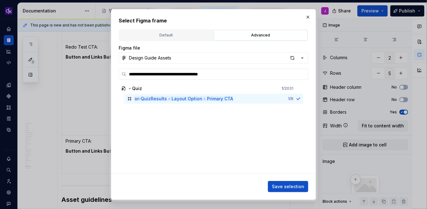
click at [301, 180] on div "Save selection" at bounding box center [214, 185] width 190 height 14
click at [301, 186] on span "Save selection" at bounding box center [288, 186] width 32 height 6
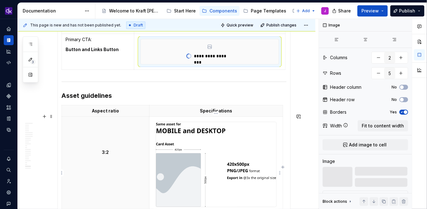
scroll to position [2460, 0]
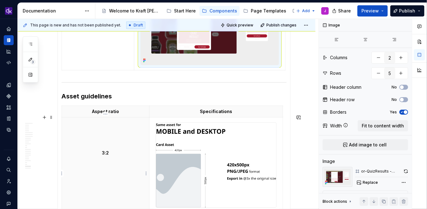
click at [106, 156] on p "3:2" at bounding box center [106, 153] width 80 height 6
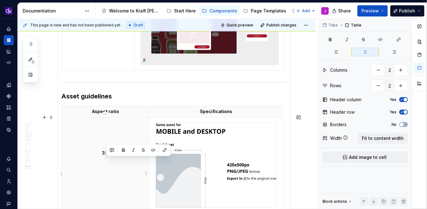
click at [106, 156] on p "3:2" at bounding box center [106, 153] width 80 height 6
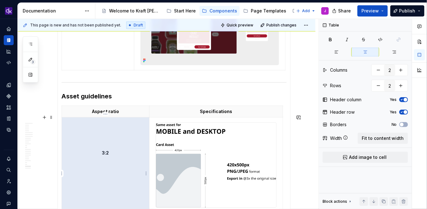
click at [107, 156] on p "3:2" at bounding box center [106, 153] width 80 height 6
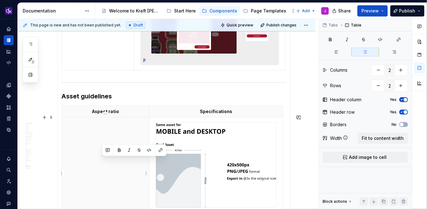
drag, startPoint x: 109, startPoint y: 162, endPoint x: 102, endPoint y: 162, distance: 7.2
click at [102, 156] on p "3:2" at bounding box center [106, 153] width 80 height 6
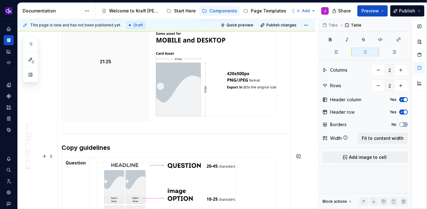
scroll to position [2552, 0]
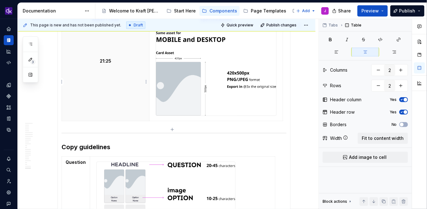
click at [125, 113] on th "21:25" at bounding box center [106, 72] width 88 height 95
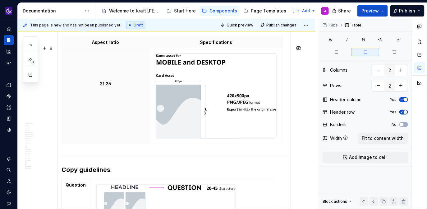
scroll to position [2529, 0]
click at [104, 87] on p "21:25" at bounding box center [106, 84] width 80 height 6
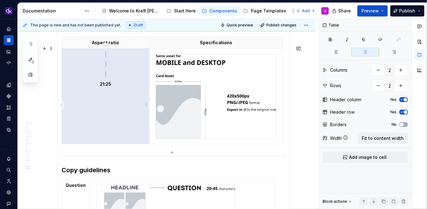
click at [108, 87] on p "21:25" at bounding box center [106, 84] width 80 height 6
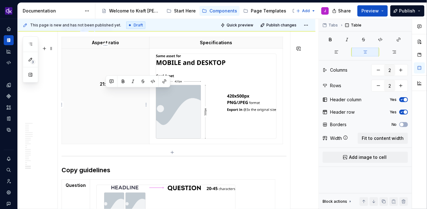
click at [113, 87] on p "21:25" at bounding box center [106, 84] width 80 height 6
drag, startPoint x: 115, startPoint y: 92, endPoint x: 99, endPoint y: 92, distance: 15.9
click at [99, 87] on p "21:25" at bounding box center [106, 84] width 80 height 6
click at [118, 101] on th "21:25" at bounding box center [106, 95] width 88 height 95
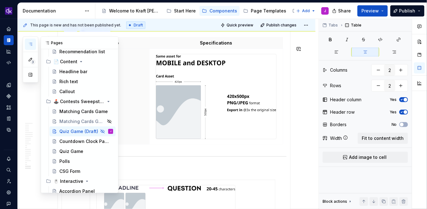
click at [30, 41] on button "button" at bounding box center [30, 44] width 11 height 11
click at [71, 119] on div "Matching Cards Game (Draft)" at bounding box center [73, 121] width 28 height 6
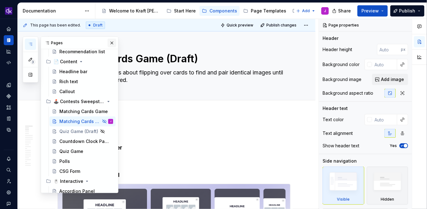
click at [108, 39] on button "button" at bounding box center [112, 43] width 9 height 9
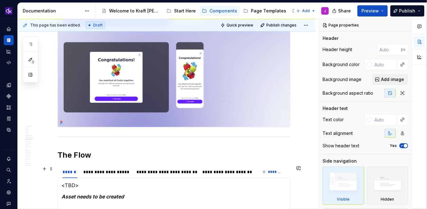
scroll to position [777, 0]
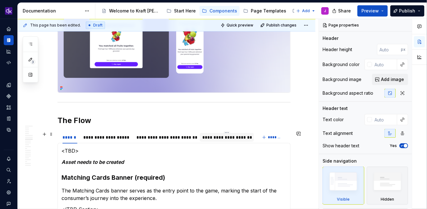
click at [221, 137] on div "**********" at bounding box center [226, 137] width 49 height 6
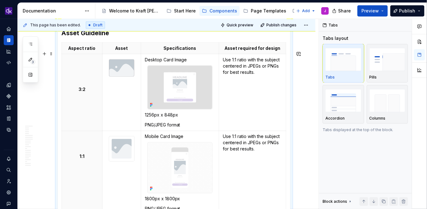
scroll to position [1896, 0]
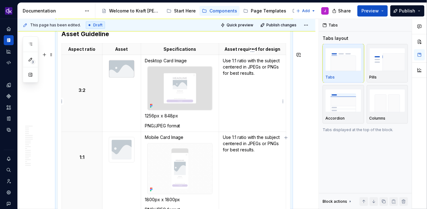
click at [247, 76] on p "Use 1:1 ratio with the subject centered in JPEGs or PNGs for best results." at bounding box center [252, 67] width 59 height 19
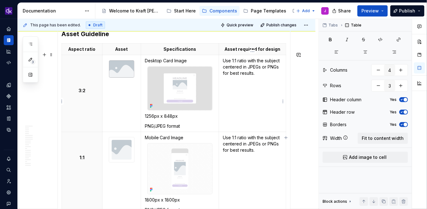
click at [247, 76] on p "Use 1:1 ratio with the subject centered in JPEGs or PNGs for best results." at bounding box center [252, 67] width 59 height 19
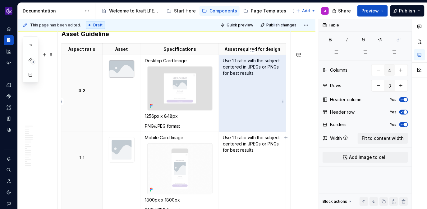
click at [235, 76] on p "Use 1:1 ratio with the subject centered in JPEGs or PNGs for best results." at bounding box center [252, 67] width 59 height 19
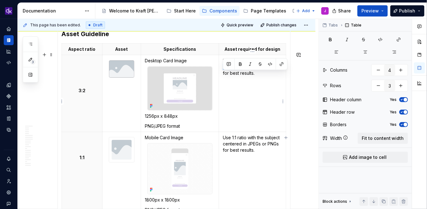
click at [235, 76] on p "Use 1:1 ratio with the subject centered in JPEGs or PNGs for best results." at bounding box center [252, 67] width 59 height 19
click at [253, 76] on p "Use 1:1 ratio with the subject centered in JPEGs or PNGs for best results." at bounding box center [252, 67] width 59 height 19
drag, startPoint x: 258, startPoint y: 80, endPoint x: 221, endPoint y: 69, distance: 38.7
click at [221, 69] on td "Use 1:1 ratio with the subject centered in JPEGs or PNGs for best results." at bounding box center [252, 93] width 67 height 76
copy p "Use 1:1 ratio with the subject centered in JPEGs or PNGs for best results."
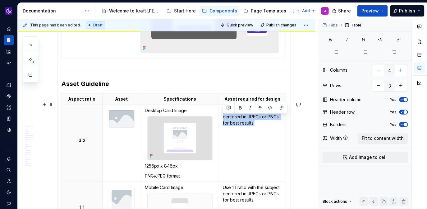
scroll to position [1845, 0]
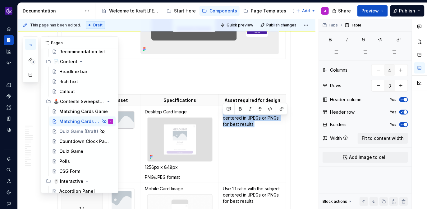
click at [29, 45] on icon "button" at bounding box center [30, 44] width 5 height 5
click at [74, 133] on div "Quiz Game (Draft)" at bounding box center [73, 131] width 28 height 6
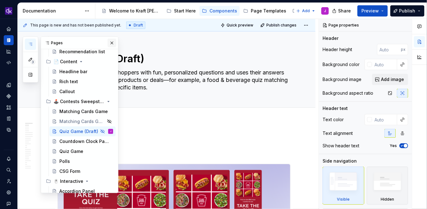
click at [109, 43] on button "button" at bounding box center [112, 43] width 9 height 9
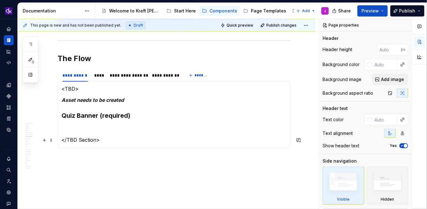
scroll to position [1236, 0]
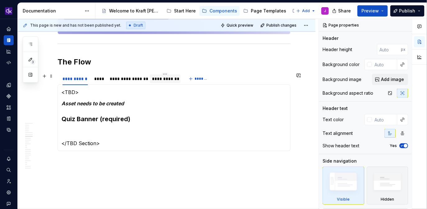
click at [162, 84] on div at bounding box center [165, 84] width 31 height 1
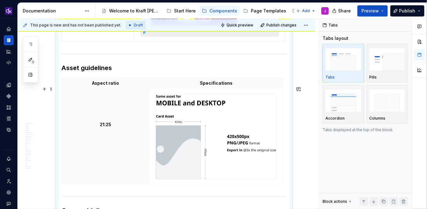
scroll to position [2477, 0]
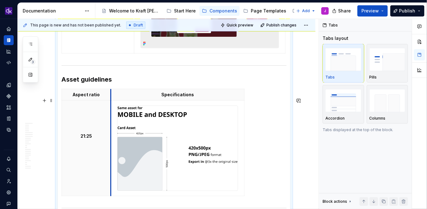
drag, startPoint x: 149, startPoint y: 101, endPoint x: 110, endPoint y: 99, distance: 38.6
click at [245, 151] on icon "button" at bounding box center [244, 150] width 5 height 5
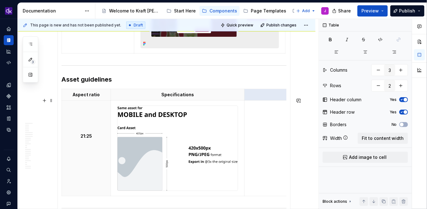
drag, startPoint x: 255, startPoint y: 103, endPoint x: 288, endPoint y: 104, distance: 32.7
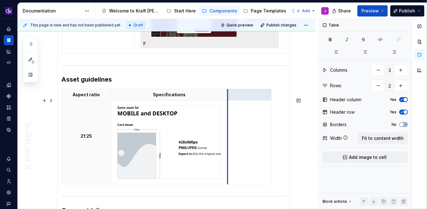
drag, startPoint x: 245, startPoint y: 105, endPoint x: 228, endPoint y: 105, distance: 16.8
click at [228, 100] on th at bounding box center [250, 95] width 44 height 12
click at [87, 139] on p "21:25" at bounding box center [86, 136] width 41 height 6
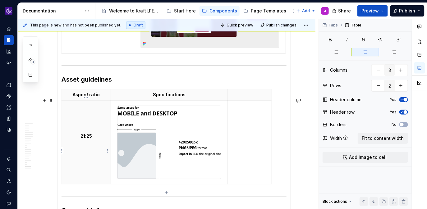
click at [87, 139] on p "21:25" at bounding box center [86, 136] width 41 height 6
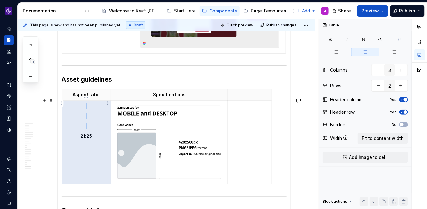
click at [92, 98] on p "Aspect ratio" at bounding box center [86, 94] width 41 height 6
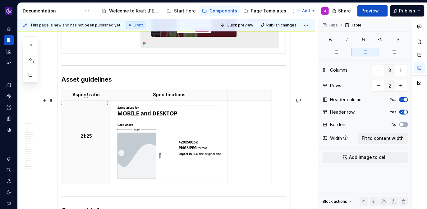
click at [99, 98] on p "Aspect ratio" at bounding box center [86, 94] width 41 height 6
type textarea "*"
click at [91, 139] on p "21:25" at bounding box center [86, 136] width 41 height 6
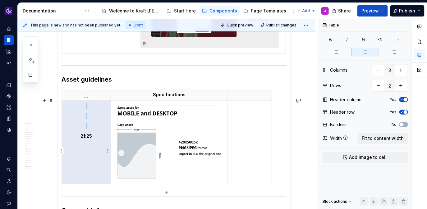
click at [86, 139] on p "21:25" at bounding box center [86, 136] width 41 height 6
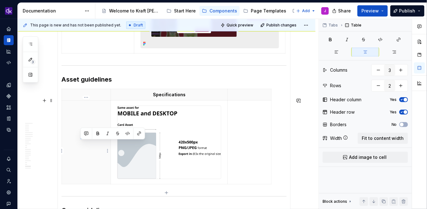
drag, startPoint x: 95, startPoint y: 145, endPoint x: 77, endPoint y: 145, distance: 18.0
click at [77, 139] on p "21:25" at bounding box center [86, 136] width 41 height 6
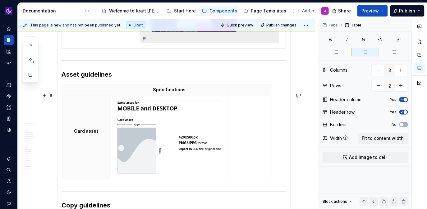
scroll to position [2483, 0]
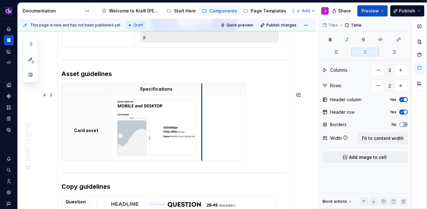
drag, startPoint x: 227, startPoint y: 94, endPoint x: 201, endPoint y: 98, distance: 26.1
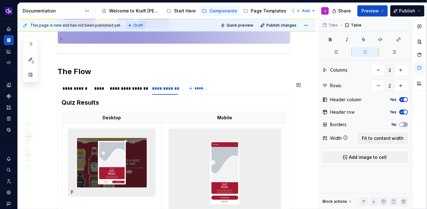
scroll to position [1226, 0]
click at [99, 92] on div "****" at bounding box center [99, 88] width 15 height 9
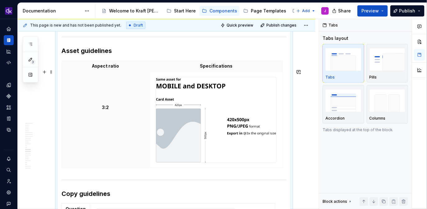
scroll to position [2192, 0]
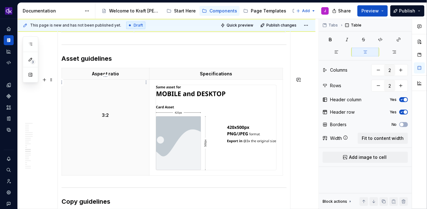
click at [116, 77] on p "Aspect ratio" at bounding box center [106, 74] width 80 height 6
click at [110, 118] on p "3:2" at bounding box center [106, 115] width 80 height 6
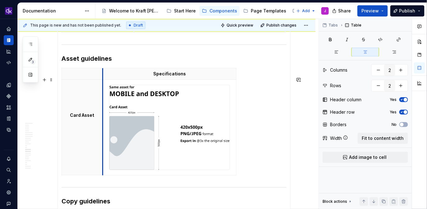
drag, startPoint x: 149, startPoint y: 85, endPoint x: 102, endPoint y: 85, distance: 46.6
click at [236, 130] on icon "button" at bounding box center [236, 129] width 3 height 3
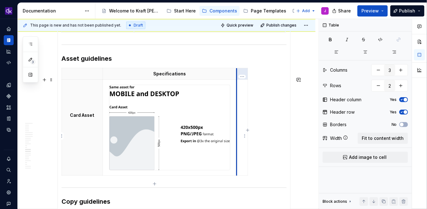
type input "2"
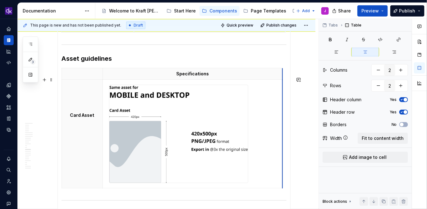
drag, startPoint x: 236, startPoint y: 81, endPoint x: 282, endPoint y: 81, distance: 46.3
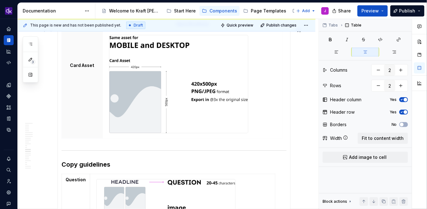
scroll to position [2242, 0]
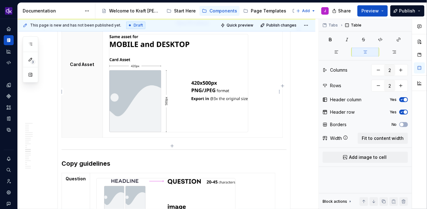
click at [229, 117] on img at bounding box center [178, 82] width 139 height 97
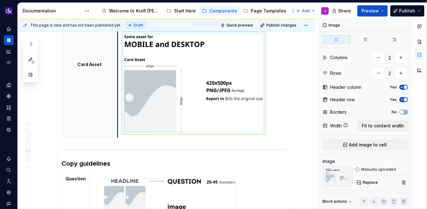
drag, startPoint x: 103, startPoint y: 96, endPoint x: 118, endPoint y: 97, distance: 14.9
click at [118, 97] on td at bounding box center [208, 83] width 180 height 108
click at [271, 124] on td at bounding box center [208, 83] width 180 height 108
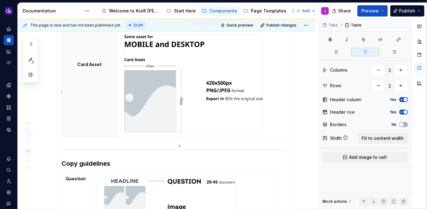
click at [272, 131] on td at bounding box center [208, 83] width 180 height 108
click at [272, 132] on td at bounding box center [208, 83] width 180 height 108
click at [239, 110] on img at bounding box center [193, 82] width 139 height 97
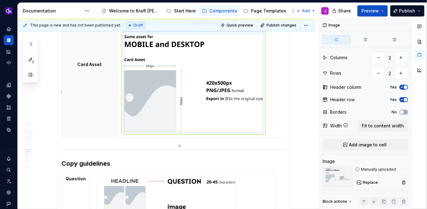
click at [266, 112] on td at bounding box center [208, 83] width 180 height 108
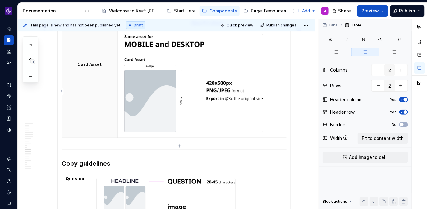
click at [273, 114] on td at bounding box center [208, 83] width 180 height 108
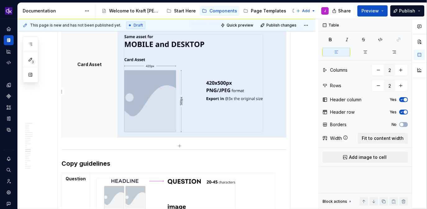
click at [273, 114] on td at bounding box center [208, 83] width 180 height 108
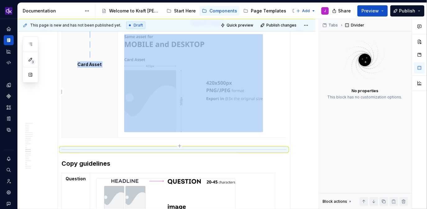
click at [274, 117] on td at bounding box center [208, 83] width 180 height 108
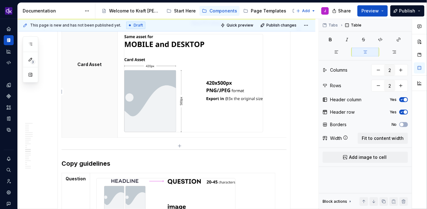
click at [124, 42] on div at bounding box center [193, 83] width 139 height 98
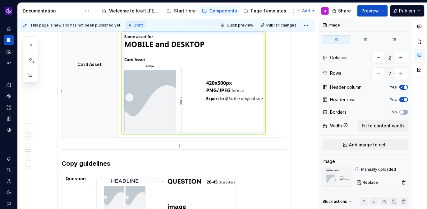
click at [124, 44] on div at bounding box center [193, 83] width 139 height 98
click at [228, 63] on img at bounding box center [193, 82] width 139 height 97
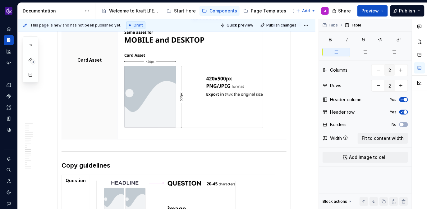
scroll to position [2238, 0]
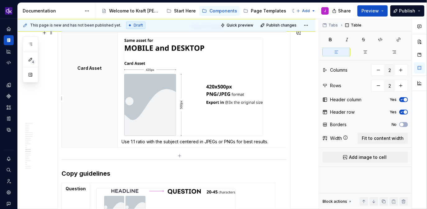
click at [165, 83] on img at bounding box center [193, 86] width 139 height 97
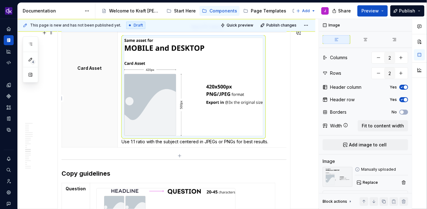
click at [278, 72] on td "Use 1:1 ratio with the subject centered in JPEGs or PNGs for best results." at bounding box center [208, 90] width 180 height 114
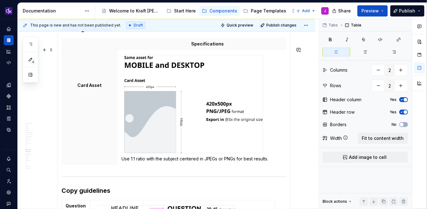
scroll to position [2216, 0]
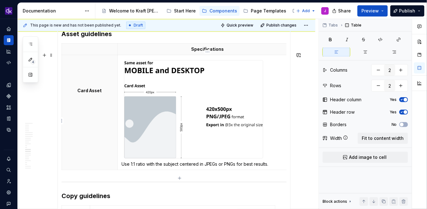
click at [160, 167] on p "Use 1:1 ratio with the subject centered in JPEGs or PNGs for best results." at bounding box center [208, 164] width 172 height 6
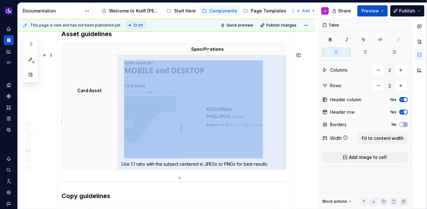
click at [165, 167] on p "Use 1:1 ratio with the subject centered in JPEGs or PNGs for best results." at bounding box center [208, 164] width 172 height 6
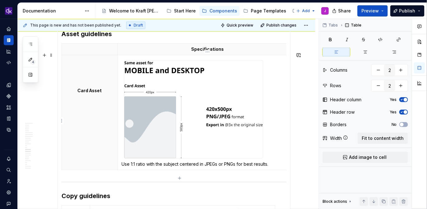
click at [165, 167] on p "Use 1:1 ratio with the subject centered in JPEGs or PNGs for best results." at bounding box center [208, 164] width 172 height 6
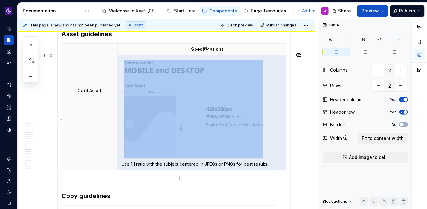
click at [168, 167] on p "Use 1:1 ratio with the subject centered in JPEGs or PNGs for best results." at bounding box center [208, 164] width 172 height 6
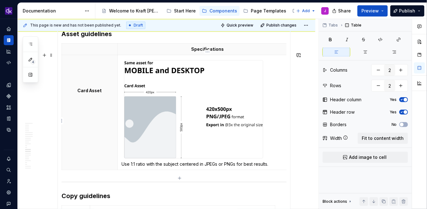
click at [168, 167] on p "Use 1:1 ratio with the subject centered in JPEGs or PNGs for best results." at bounding box center [208, 164] width 172 height 6
click at [120, 169] on td "Use 1:1 ratio with the subject centered in JPEGs or PNGs for best results." at bounding box center [208, 112] width 180 height 114
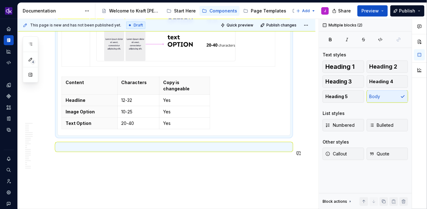
drag, startPoint x: 122, startPoint y: 173, endPoint x: 240, endPoint y: 84, distance: 148.4
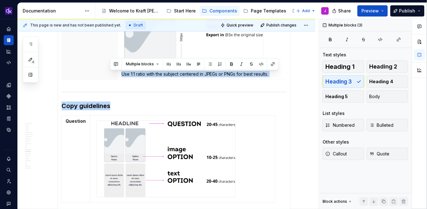
scroll to position [2305, 0]
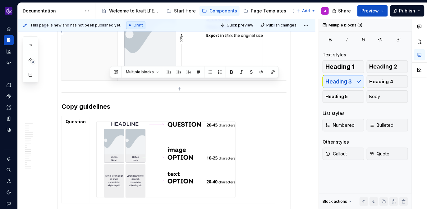
click at [263, 78] on p "Use 1:1 ratio with the subject centered in JPEGs or PNGs for best results." at bounding box center [208, 75] width 172 height 6
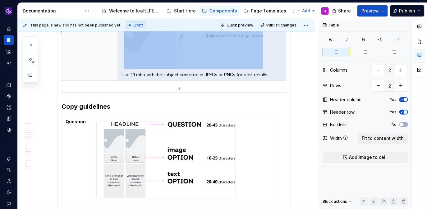
drag, startPoint x: 271, startPoint y: 84, endPoint x: 124, endPoint y: 83, distance: 147.1
click at [123, 78] on p "Use 1:1 ratio with the subject centered in JPEGs or PNGs for best results." at bounding box center [208, 75] width 172 height 6
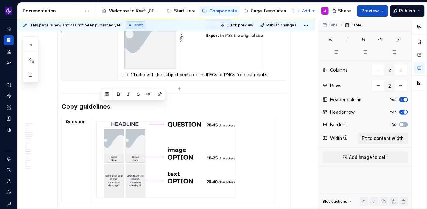
click at [127, 78] on p "Use 1:1 ratio with the subject centered in JPEGs or PNGs for best results." at bounding box center [208, 75] width 172 height 6
click at [125, 78] on p "Use 1:1 ratio with the subject centered in JPEGs or PNGs for best results." at bounding box center [208, 75] width 172 height 6
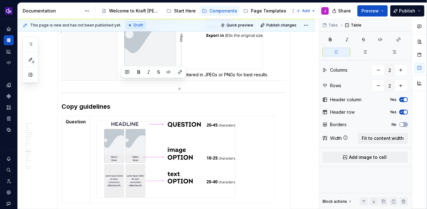
click at [125, 78] on p "Use 1:1 ratio with the subject centered in JPEGs or PNGs for best results." at bounding box center [208, 75] width 172 height 6
click at [128, 78] on p "Use 1:1 ratio with the subject centered in JPEGs or PNGs for best results." at bounding box center [208, 75] width 172 height 6
drag, startPoint x: 122, startPoint y: 84, endPoint x: 270, endPoint y: 85, distance: 148.3
click at [270, 78] on p "Use 1:1 ratio with the subject centered in JPEGs or PNGs for best results." at bounding box center [208, 75] width 172 height 6
copy p "Use 1:1 ratio with the subject centered in JPEGs or PNGs for best results."
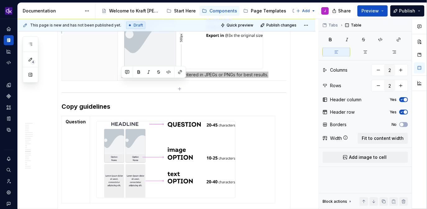
type textarea "*"
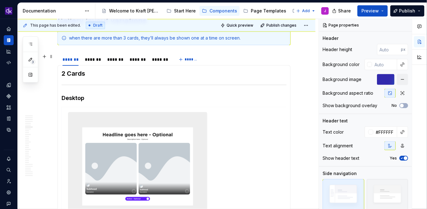
scroll to position [1607, 0]
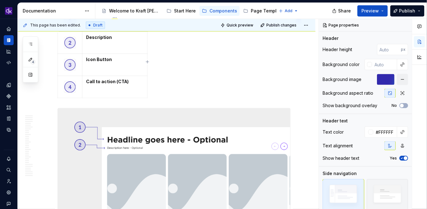
type textarea "*"
